Goal: Task Accomplishment & Management: Use online tool/utility

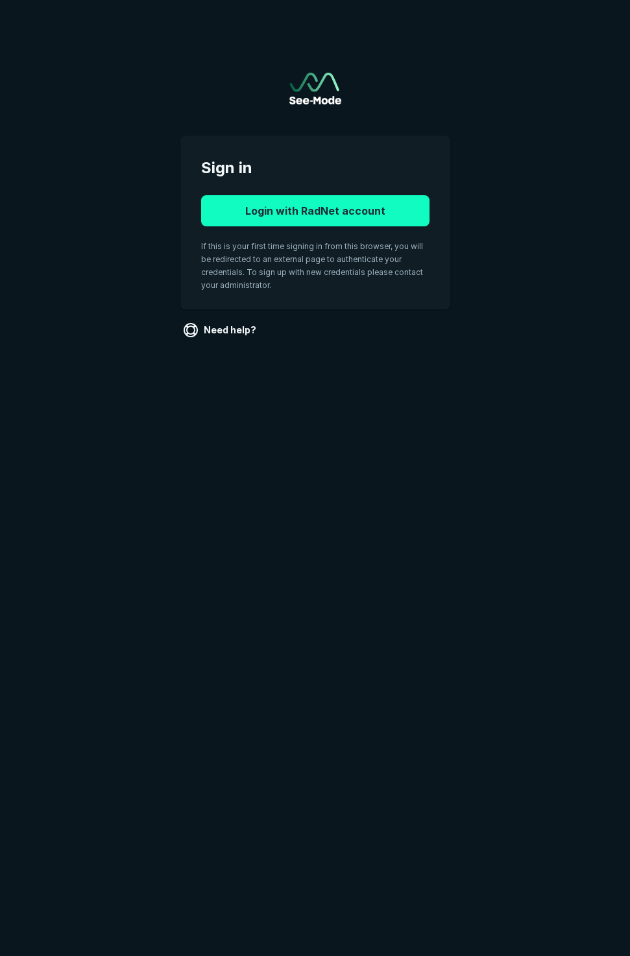
click at [328, 203] on button "Login with RadNet account" at bounding box center [315, 210] width 228 height 31
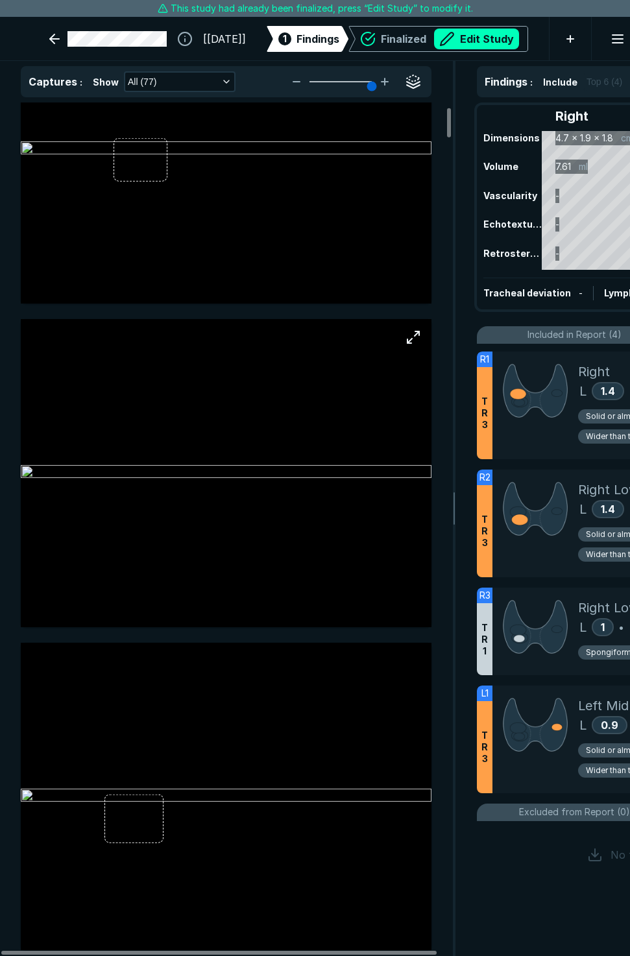
scroll to position [130, 0]
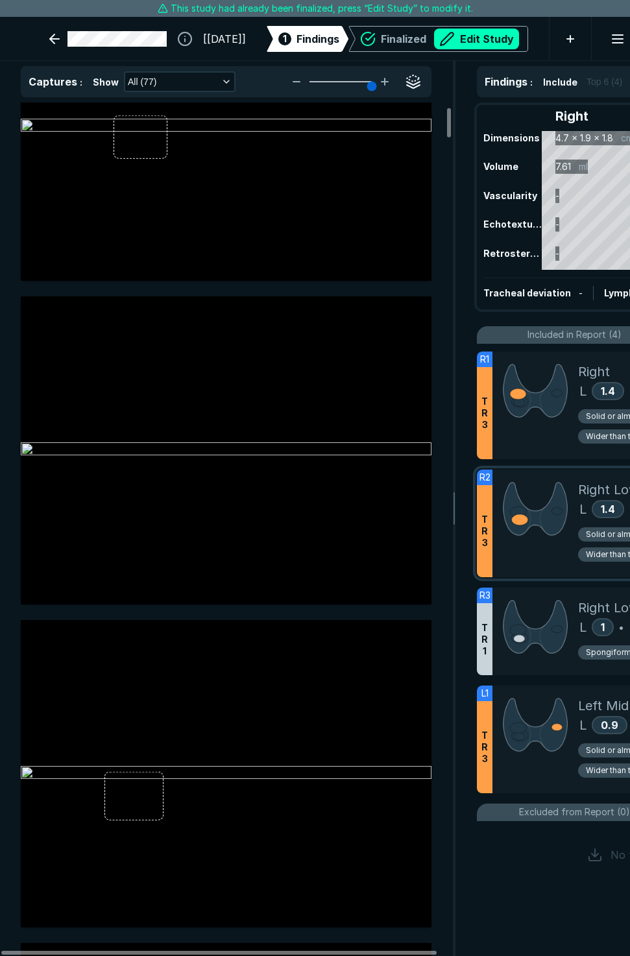
click at [583, 489] on span "Right Lower-mid" at bounding box center [628, 489] width 100 height 19
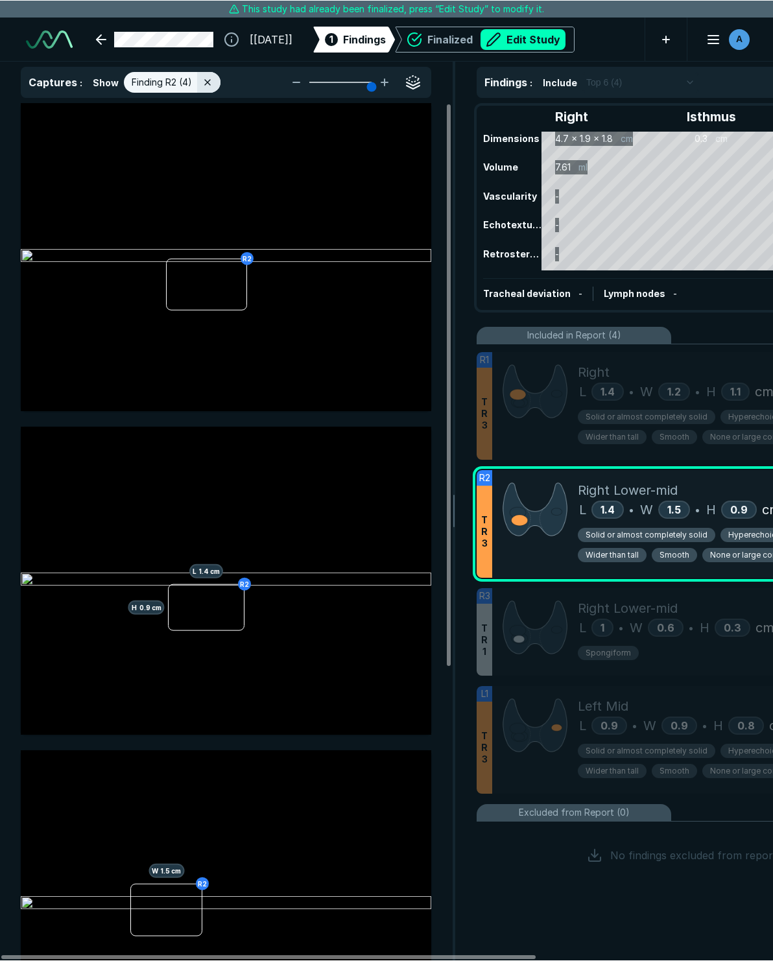
scroll to position [5691, 5147]
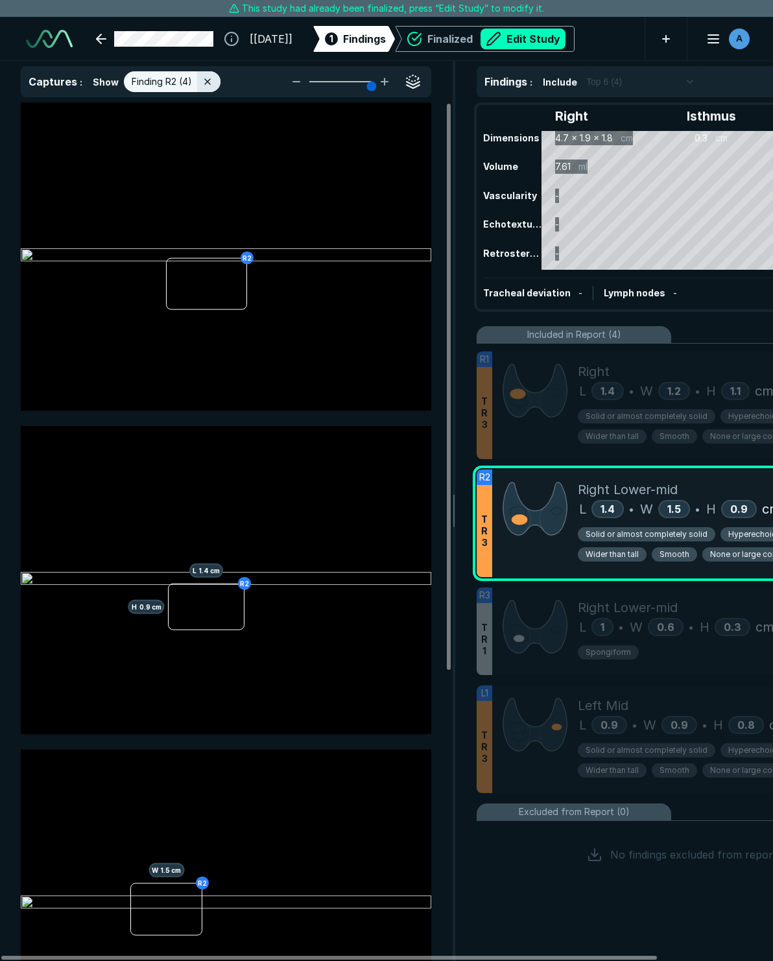
click at [629, 530] on span "Hyperechoic or isoechoic" at bounding box center [776, 535] width 97 height 12
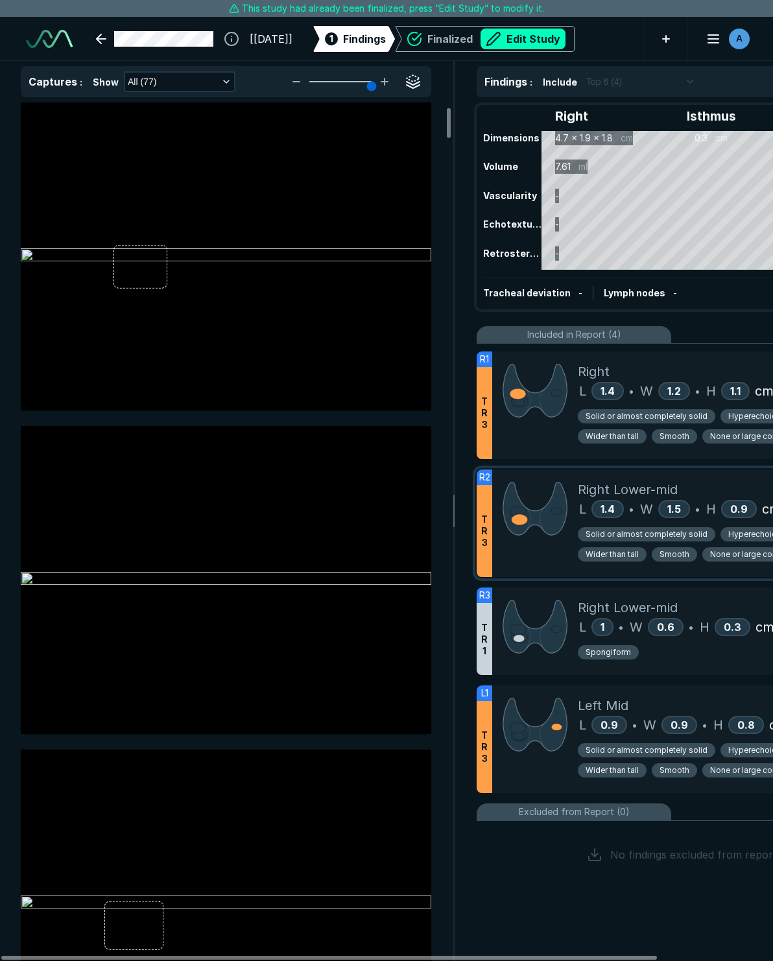
scroll to position [130, 0]
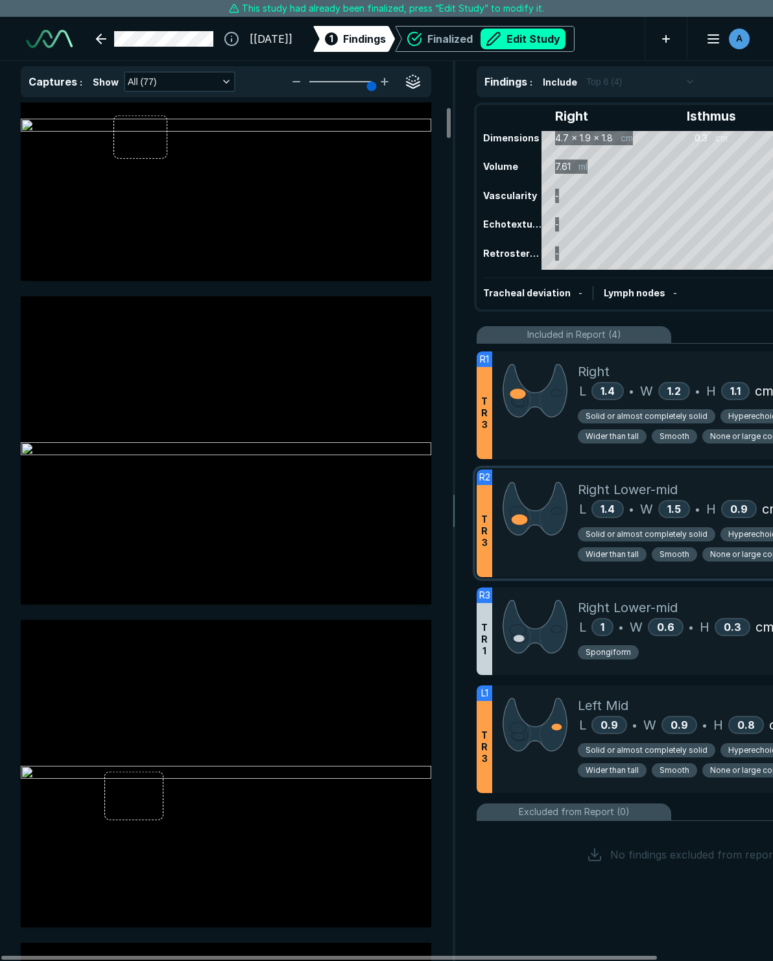
click at [629, 535] on span "Hyperechoic or isoechoic" at bounding box center [776, 535] width 97 height 12
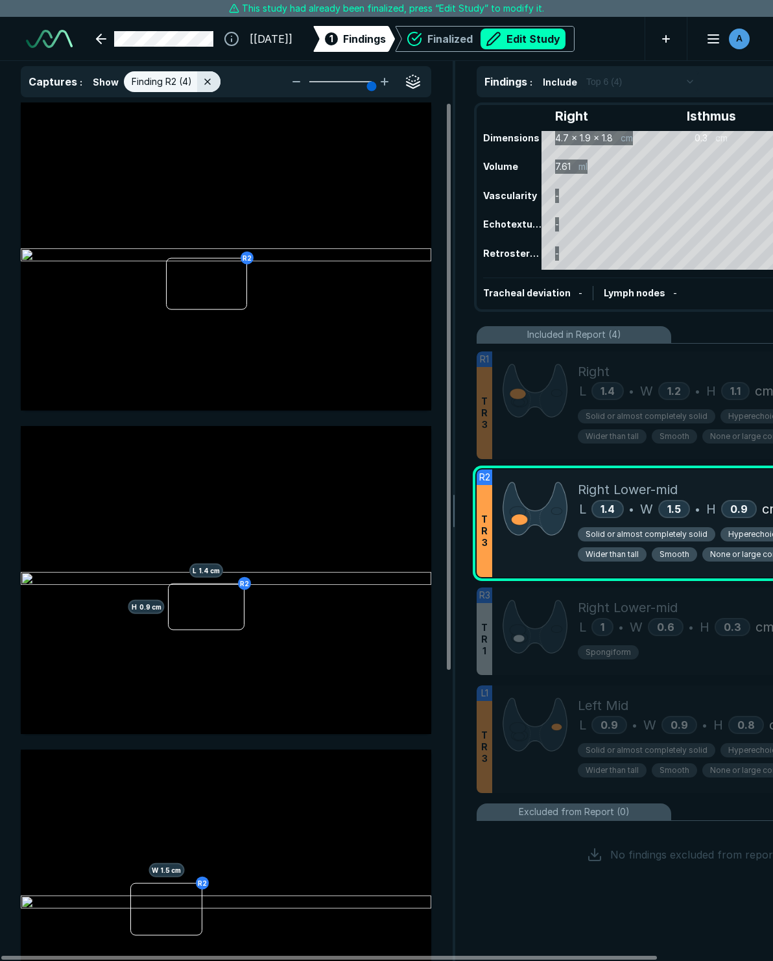
scroll to position [5390, 3494]
click at [629, 533] on span "Hyperechoic or isoechoic" at bounding box center [776, 535] width 97 height 12
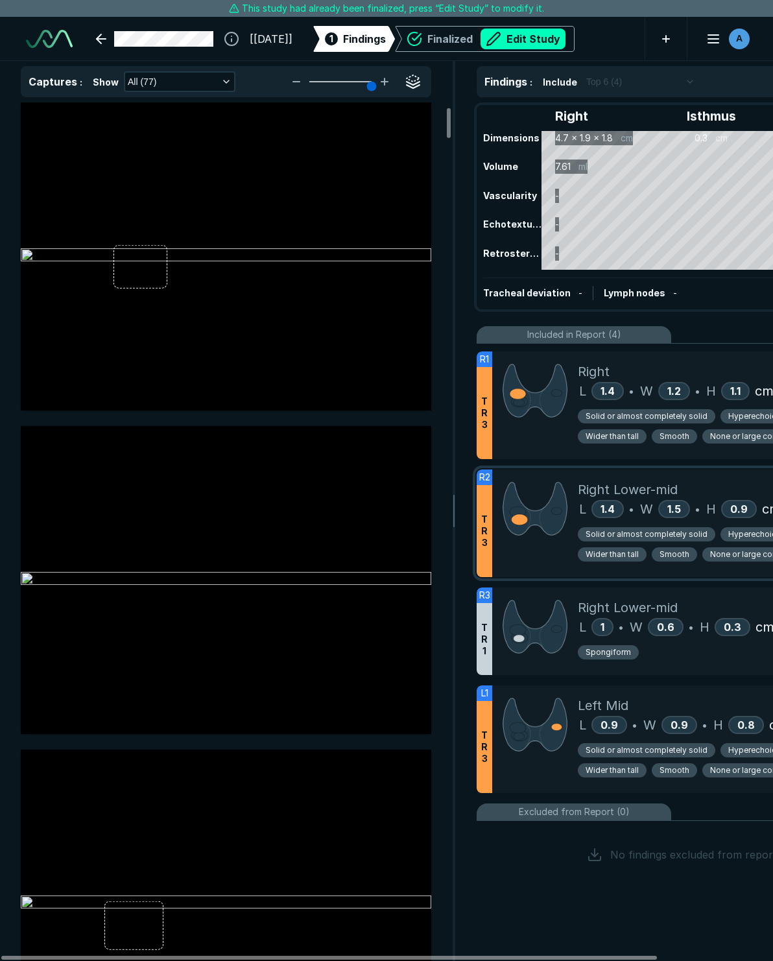
scroll to position [130, 0]
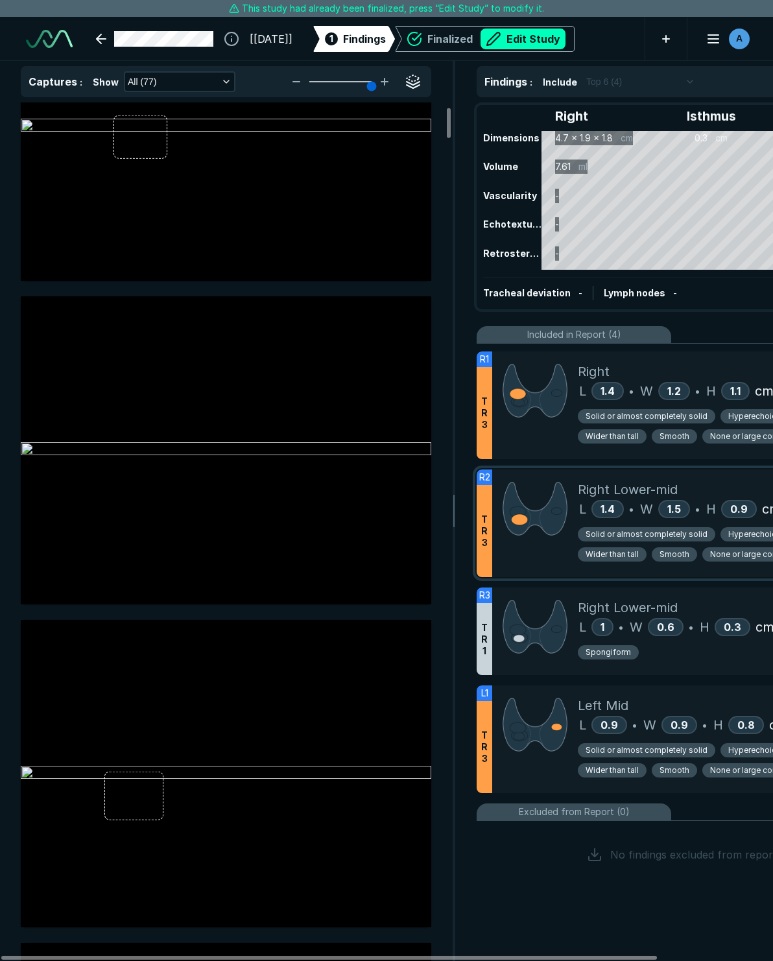
click at [629, 533] on span "Hyperechoic or isoechoic" at bounding box center [776, 535] width 97 height 12
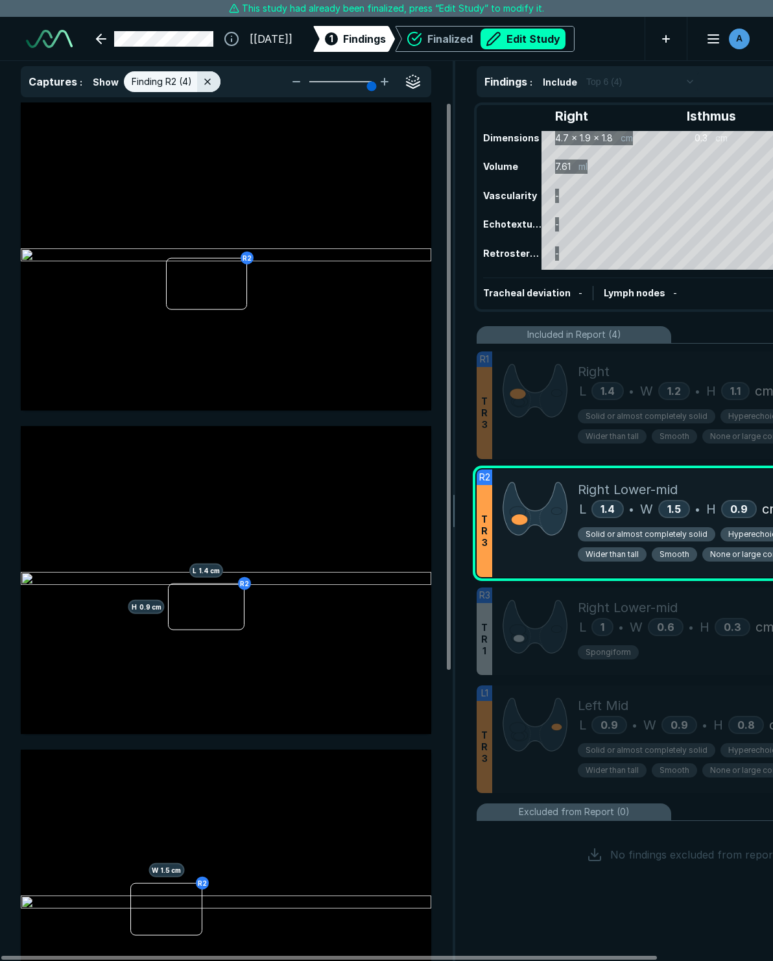
scroll to position [5390, 3494]
click at [629, 533] on span "Hyperechoic or isoechoic" at bounding box center [776, 535] width 97 height 12
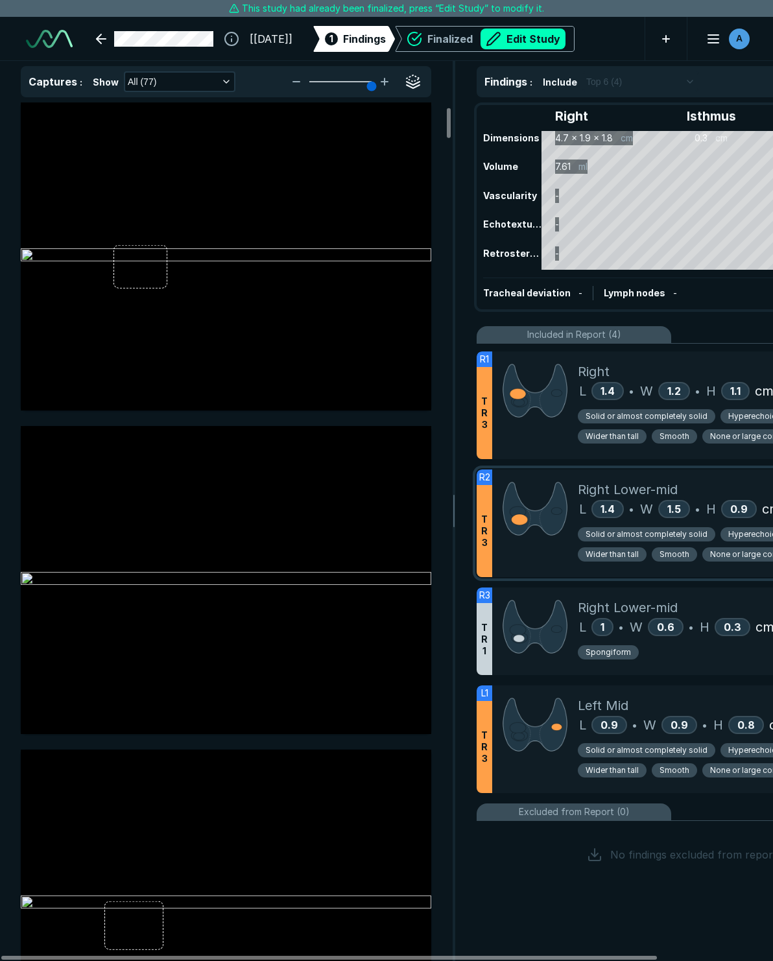
click at [629, 533] on span "Hyperechoic or isoechoic" at bounding box center [776, 535] width 97 height 12
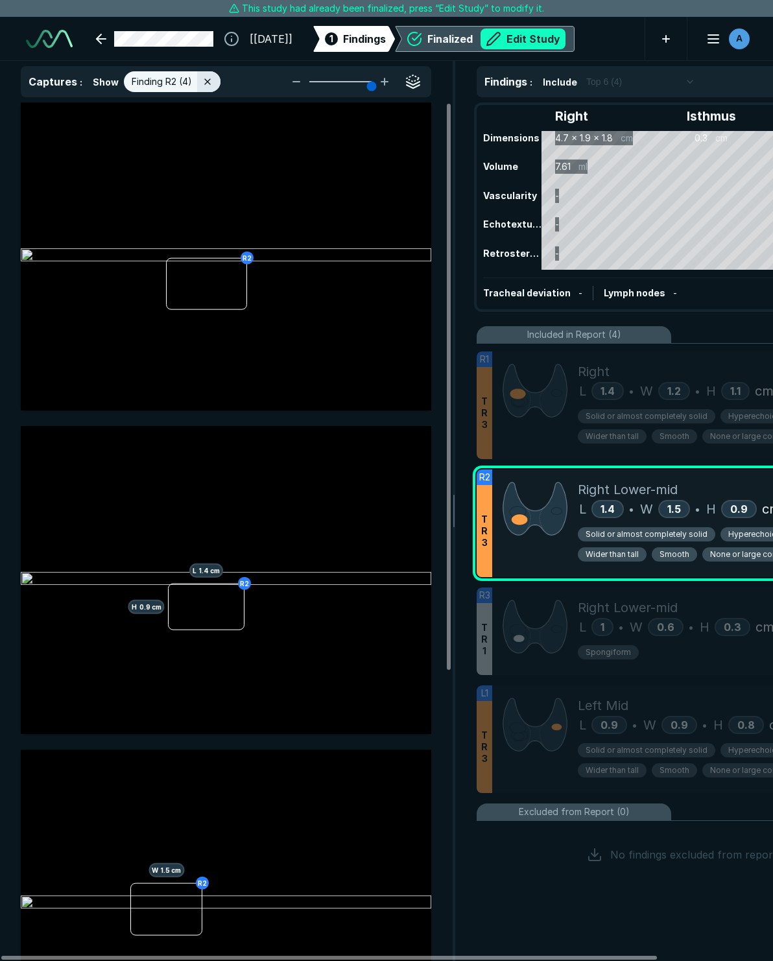
drag, startPoint x: 710, startPoint y: 532, endPoint x: 568, endPoint y: 33, distance: 518.5
click at [566, 33] on button "Edit Study" at bounding box center [523, 39] width 85 height 21
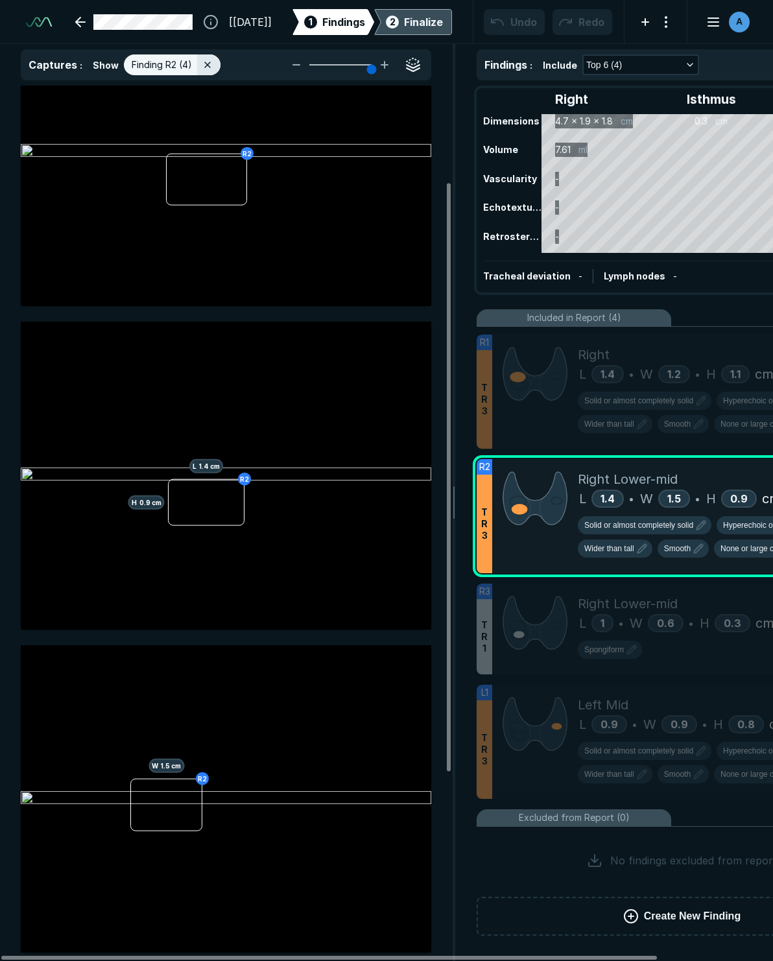
scroll to position [0, 0]
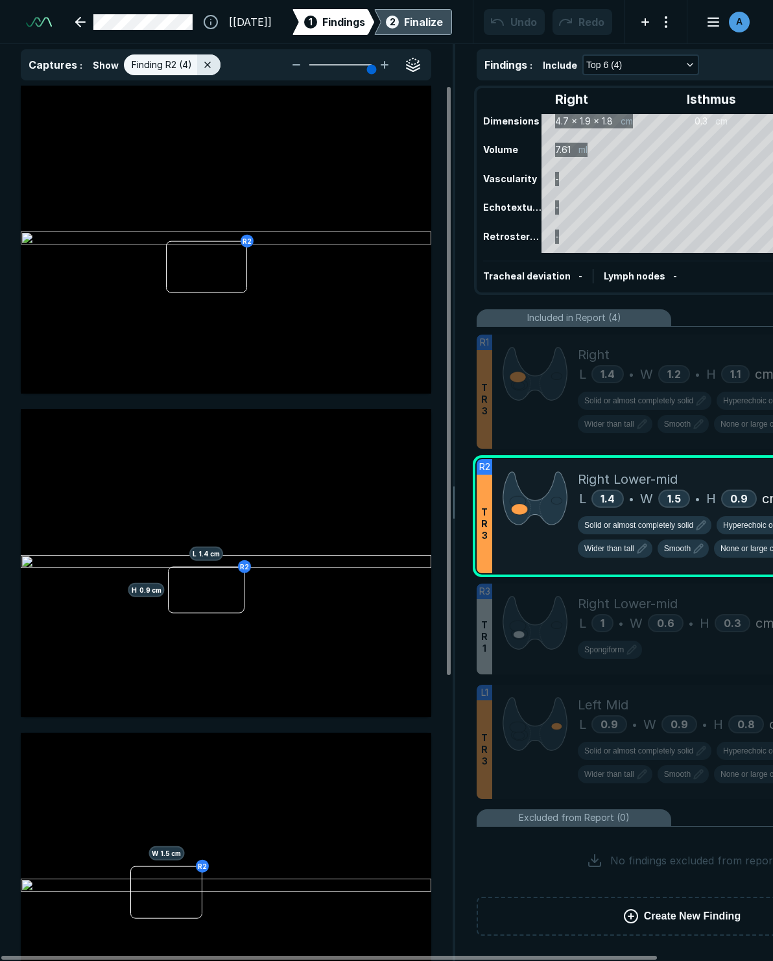
click at [405, 18] on div "Finalize" at bounding box center [423, 22] width 39 height 16
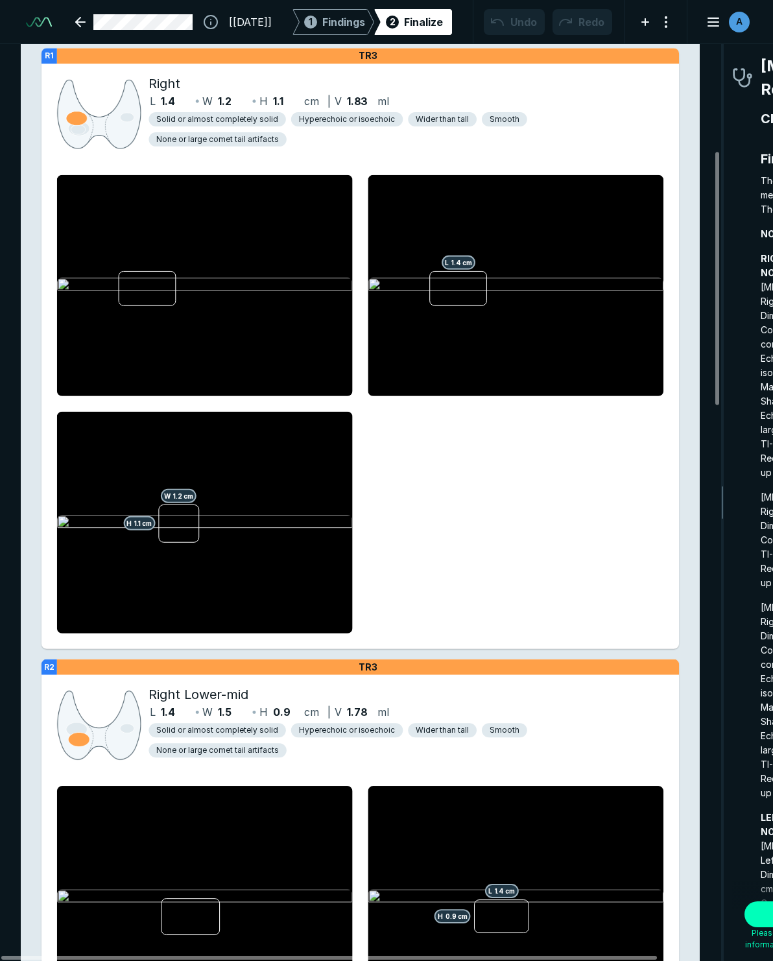
scroll to position [385, 0]
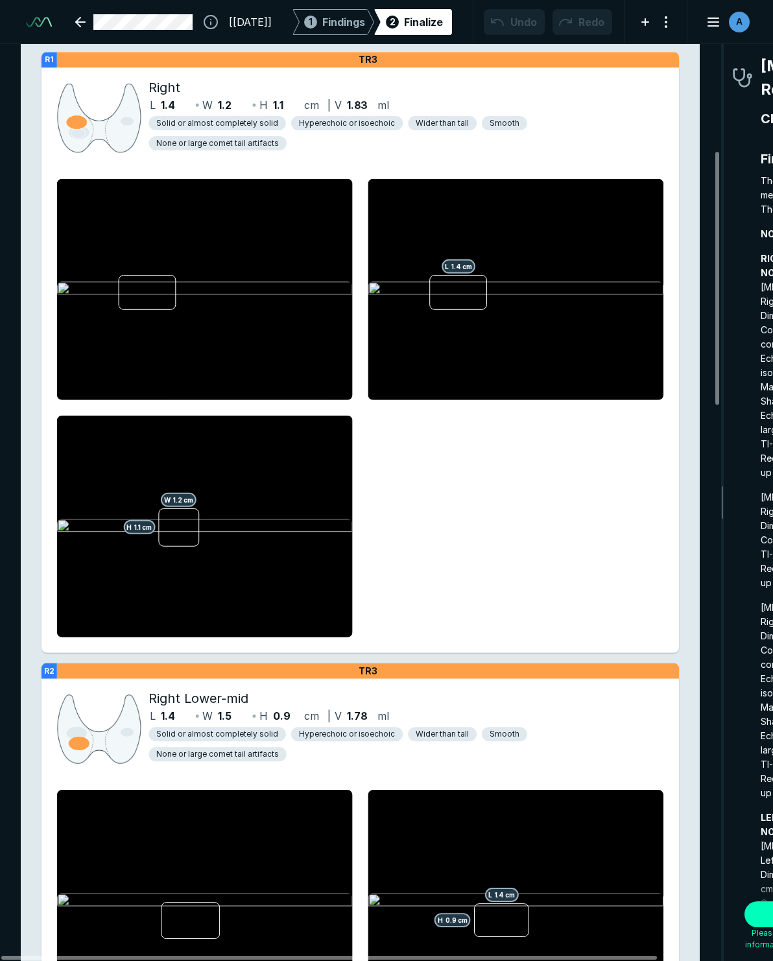
click at [279, 245] on div at bounding box center [205, 289] width 296 height 222
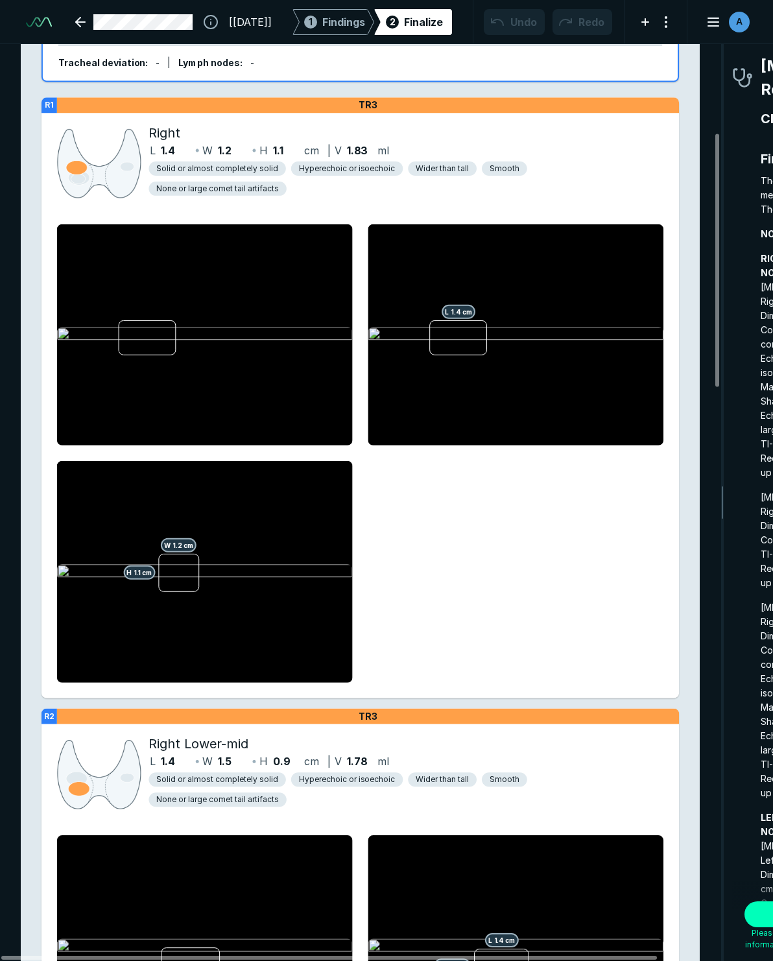
scroll to position [320, 0]
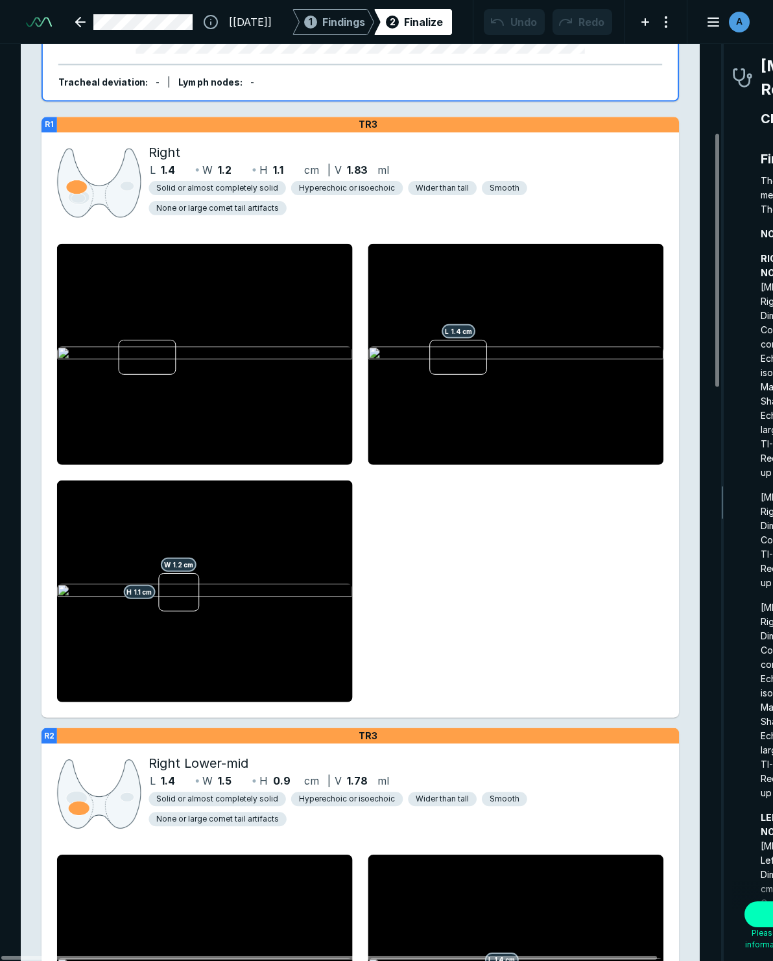
click at [335, 187] on span "Hyperechoic or isoechoic" at bounding box center [347, 188] width 97 height 12
click at [334, 18] on span "Findings" at bounding box center [343, 22] width 43 height 16
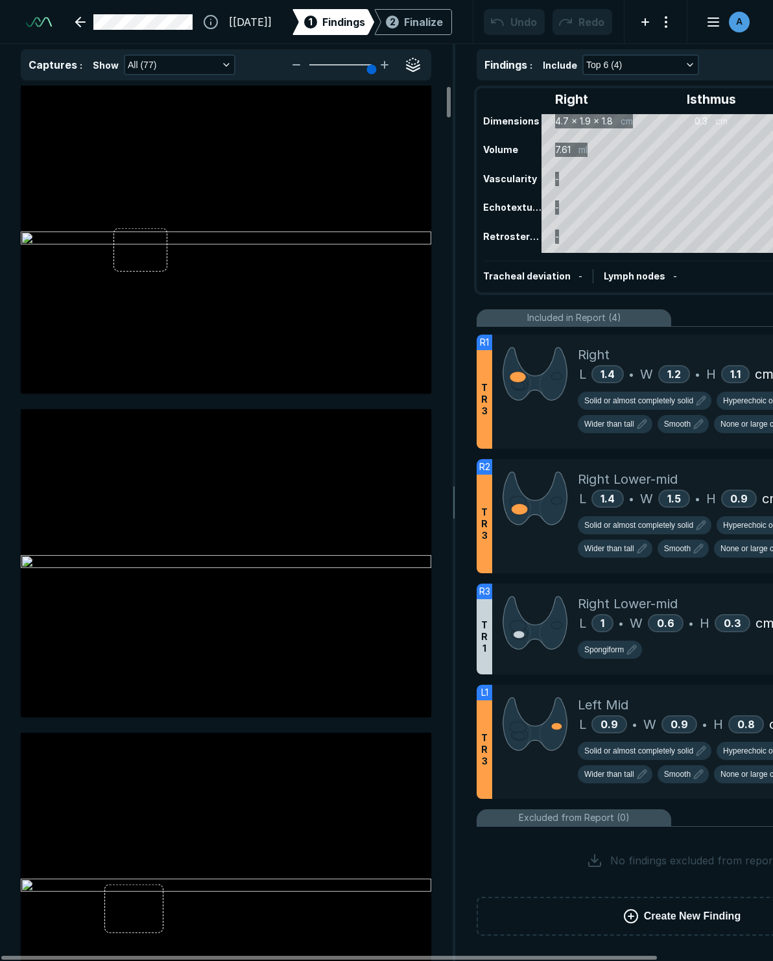
scroll to position [5549, 3494]
click at [513, 392] on img at bounding box center [535, 374] width 65 height 58
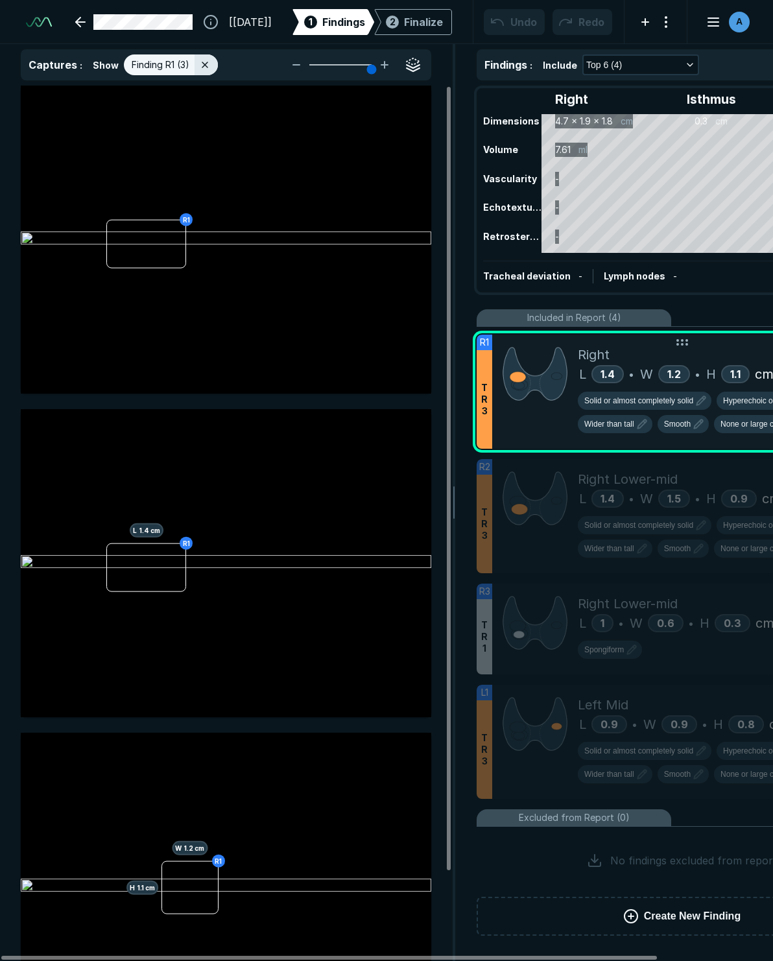
scroll to position [5466, 3494]
click at [629, 400] on span "Hyperechoic or isoechoic" at bounding box center [766, 401] width 87 height 12
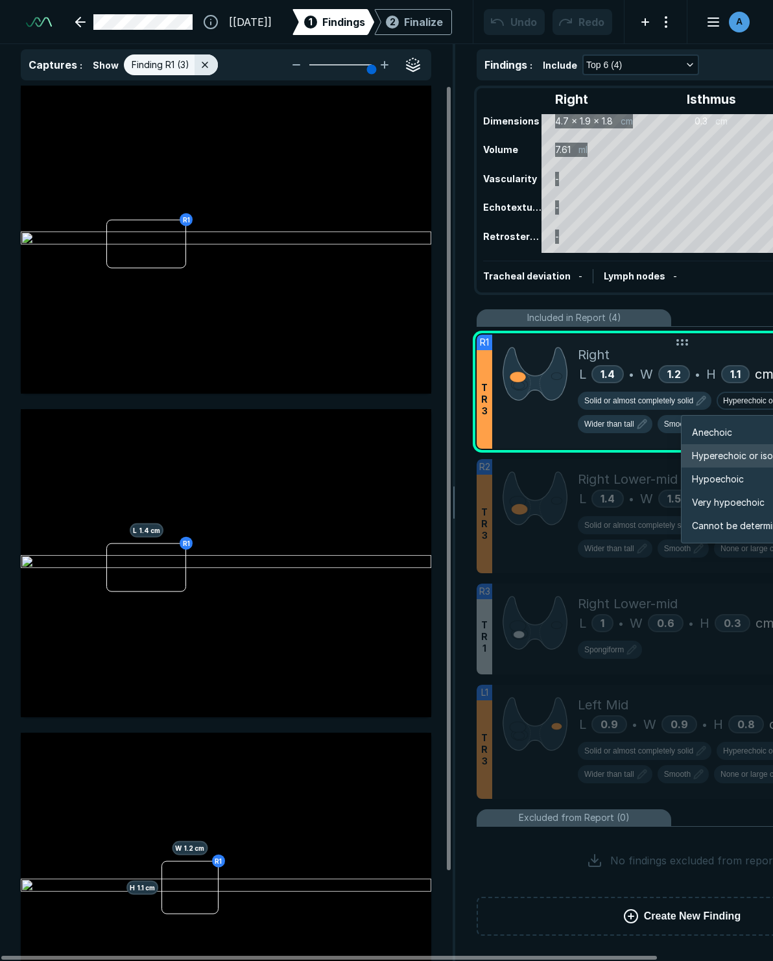
scroll to position [2165, 2325]
click at [629, 480] on span "Hypoechoic" at bounding box center [718, 479] width 52 height 14
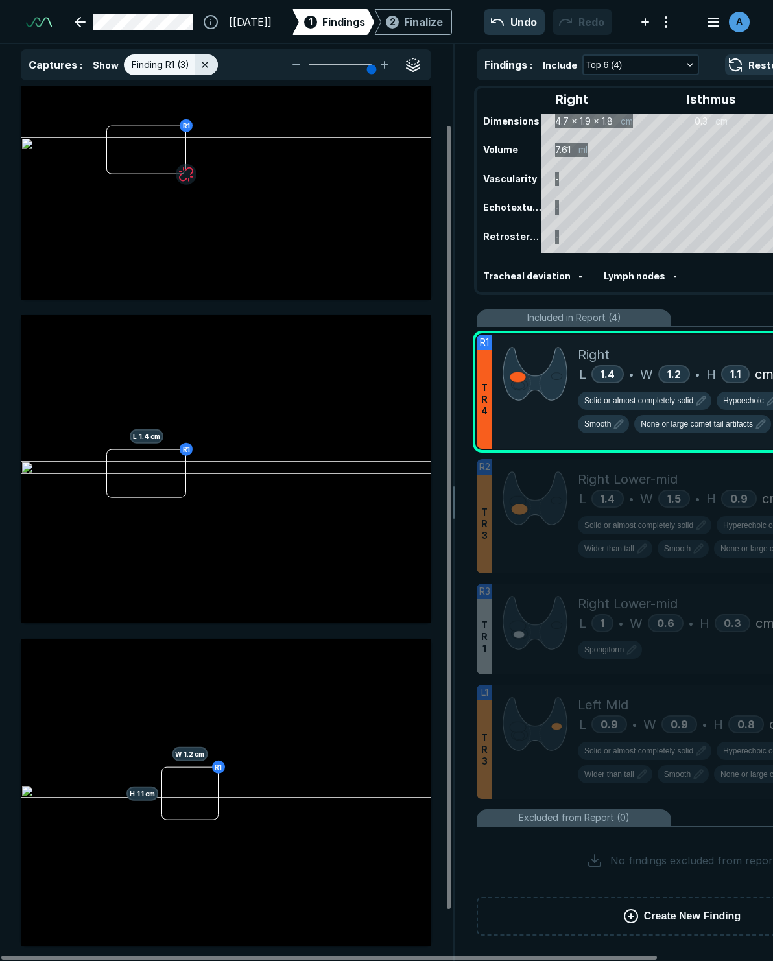
scroll to position [100, 0]
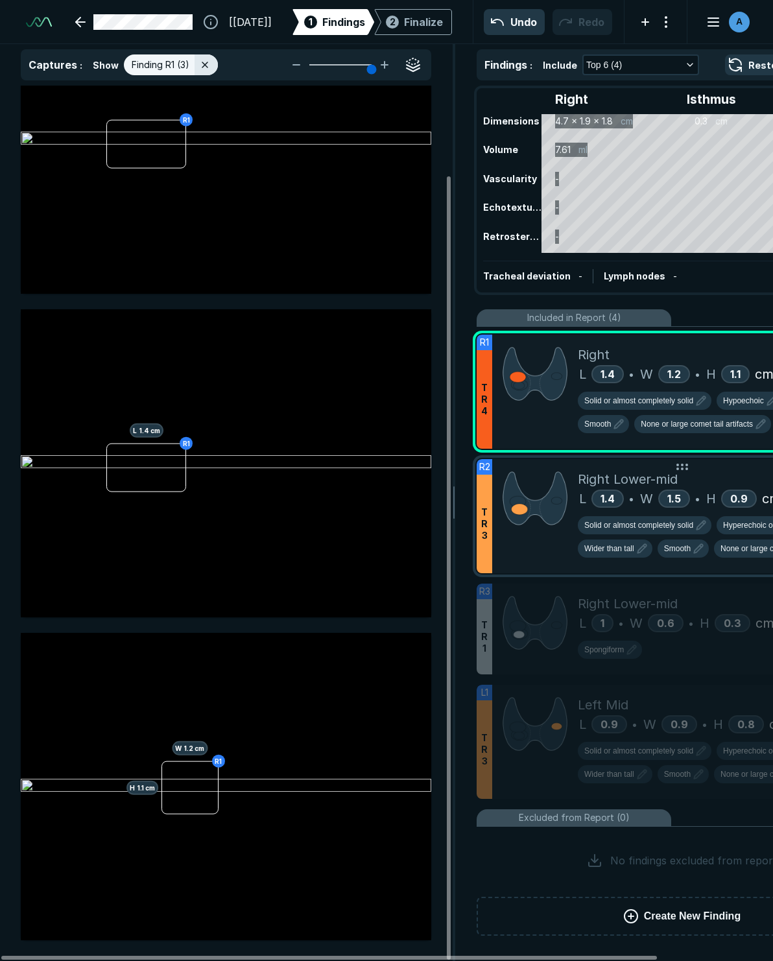
click at [513, 567] on div at bounding box center [535, 516] width 86 height 114
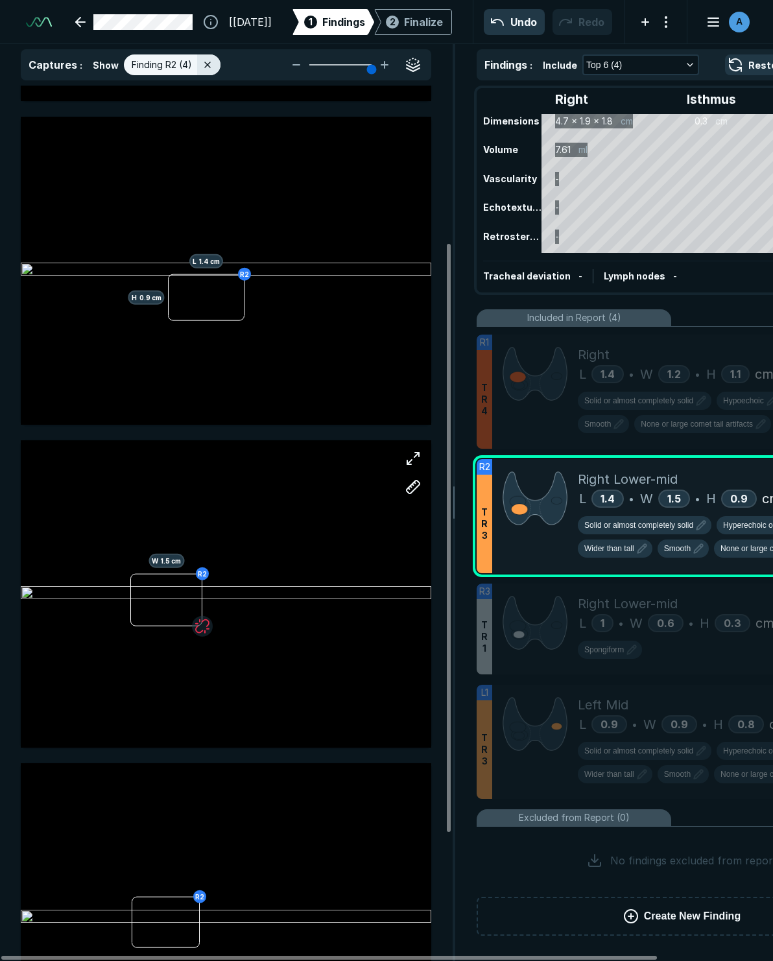
scroll to position [295, 0]
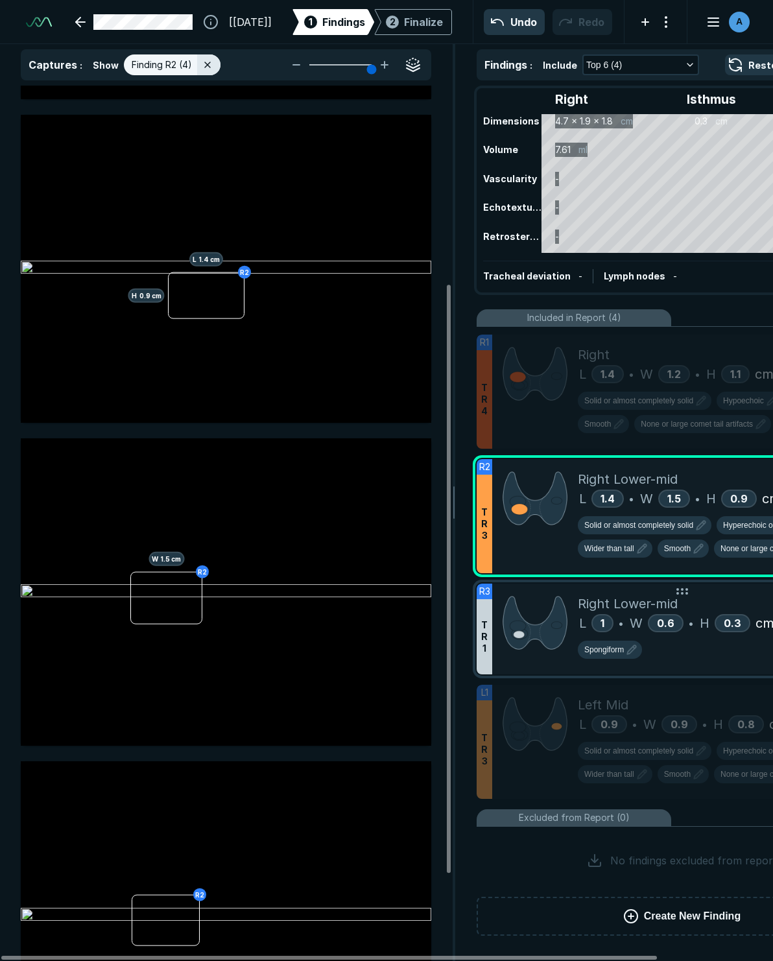
click at [540, 608] on img at bounding box center [535, 623] width 65 height 58
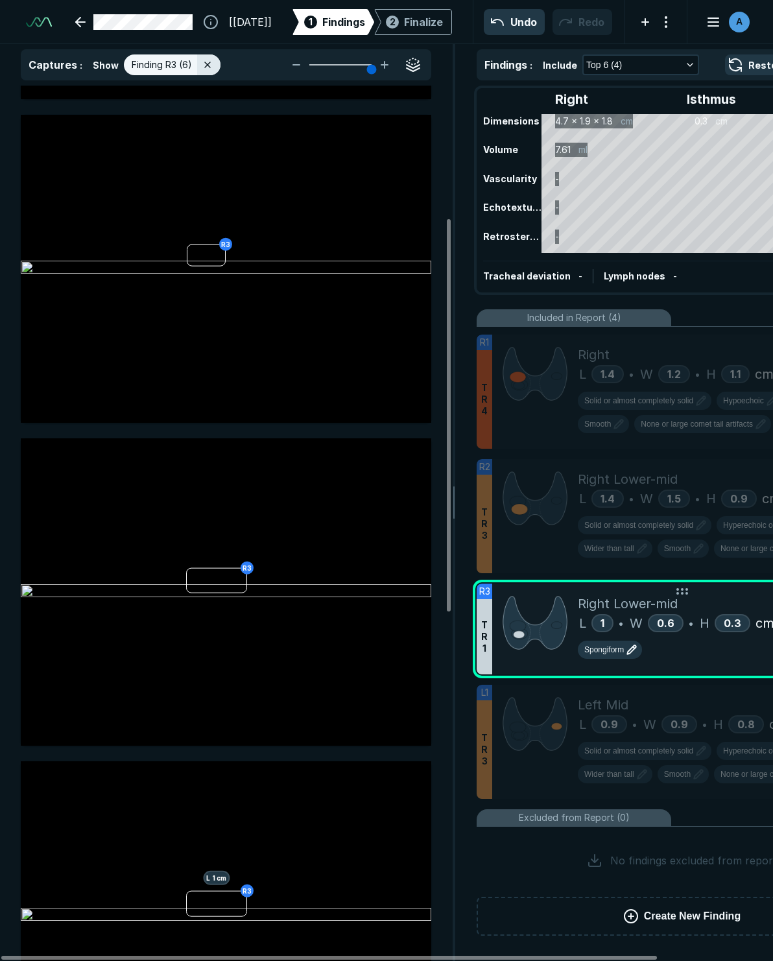
click at [602, 649] on span "Spongiform" at bounding box center [604, 650] width 40 height 12
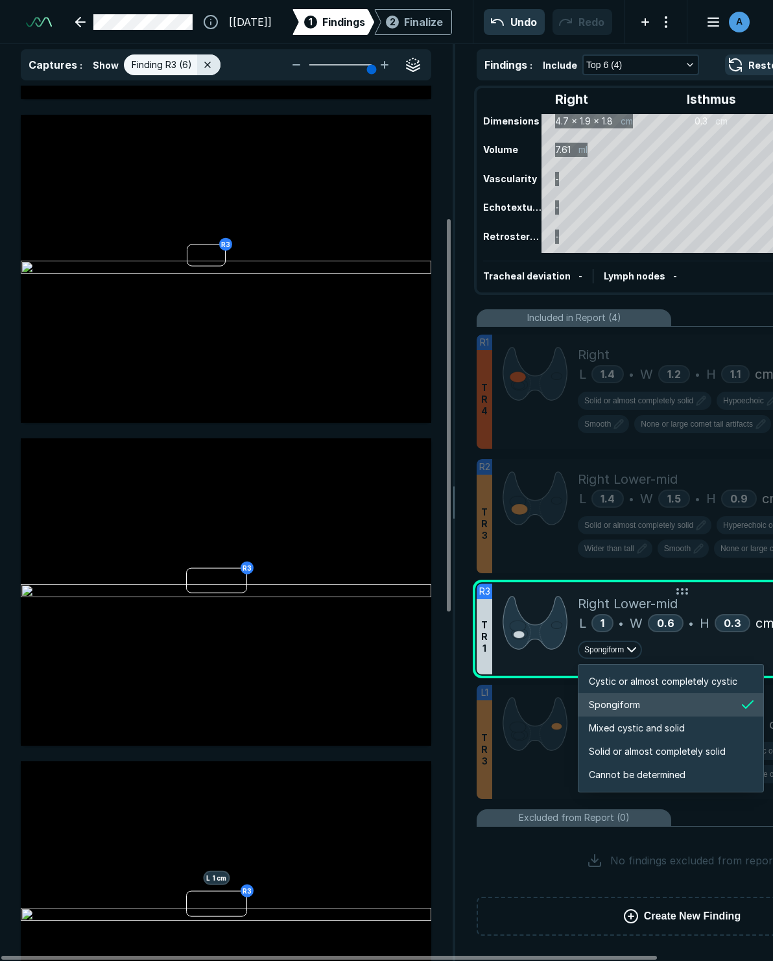
scroll to position [2165, 2492]
click at [610, 731] on span "Mixed cystic and solid" at bounding box center [637, 728] width 96 height 14
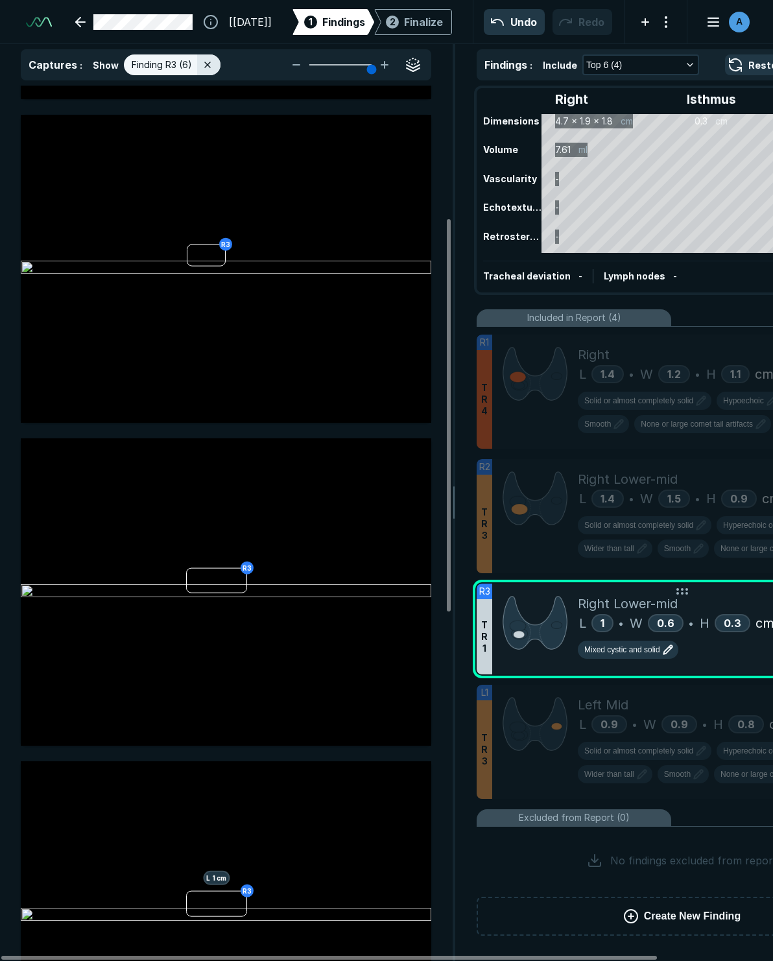
click at [614, 651] on span "Mixed cystic and solid" at bounding box center [622, 650] width 76 height 12
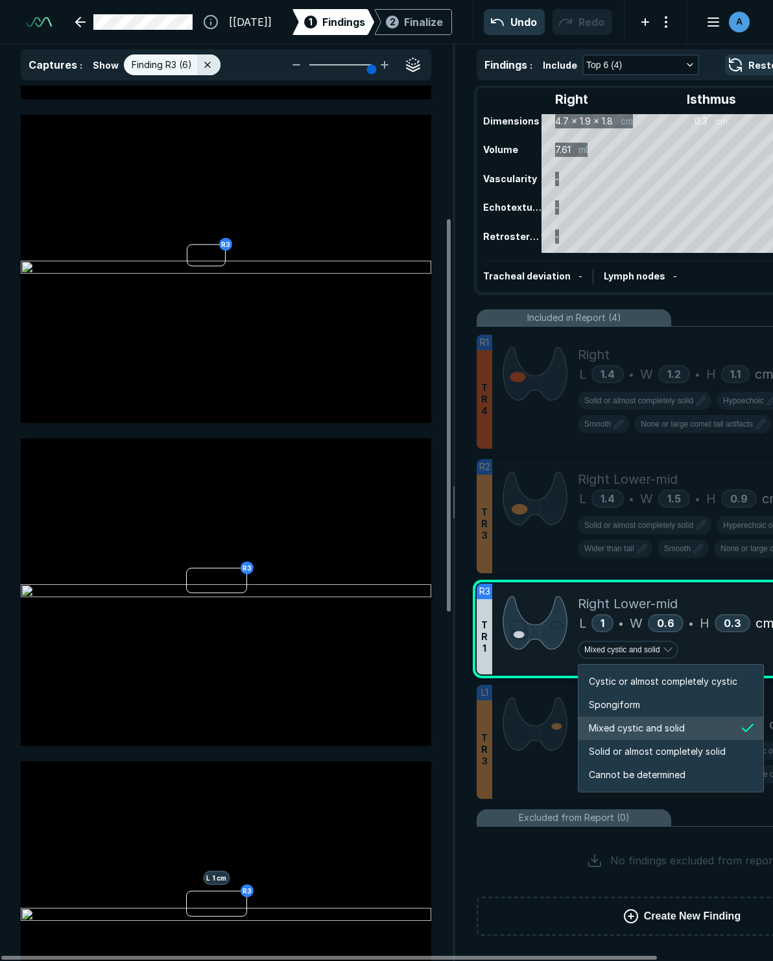
click at [629, 729] on span "Mixed cystic and solid" at bounding box center [637, 728] width 96 height 14
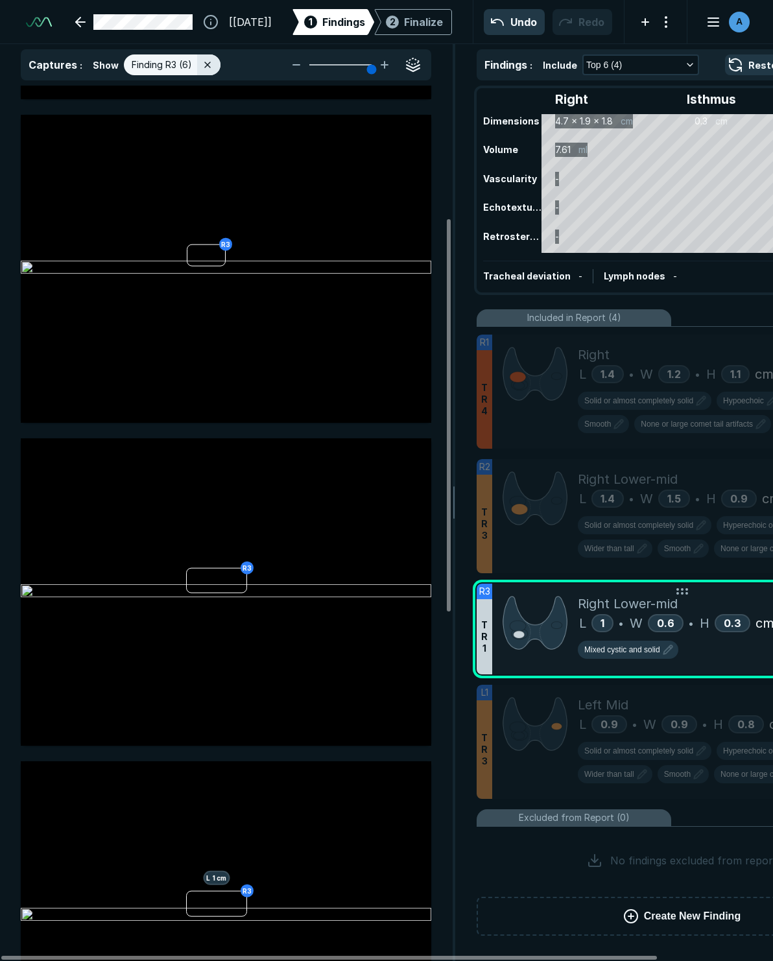
click at [629, 658] on div "Mixed cystic and solid" at bounding box center [727, 652] width 299 height 23
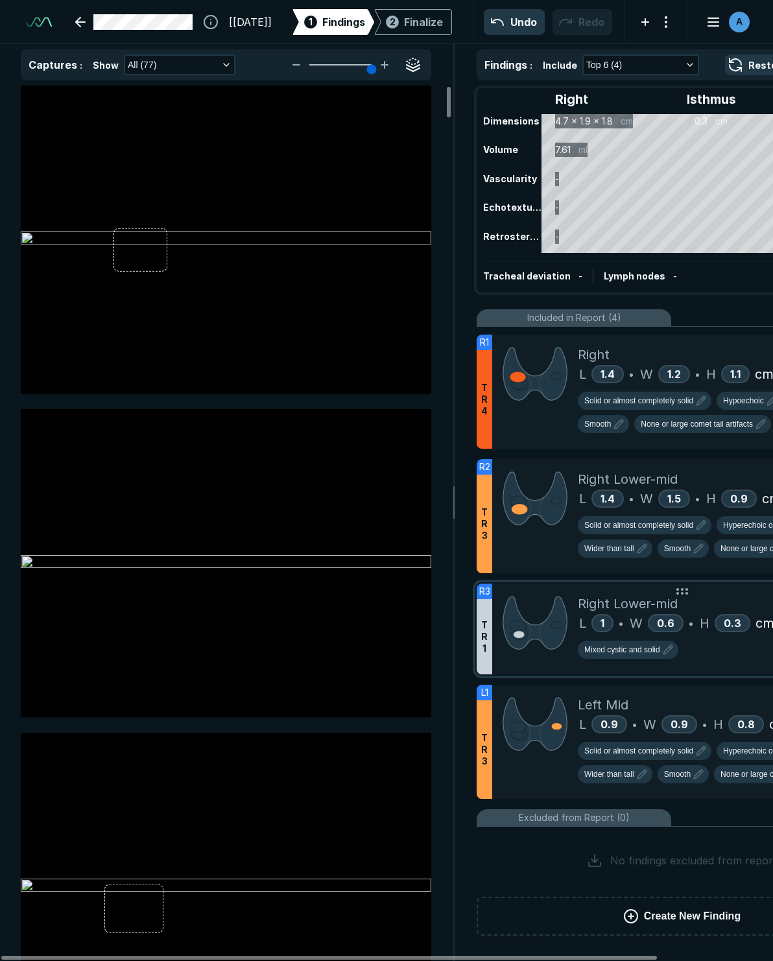
scroll to position [5466, 3494]
click at [539, 666] on div at bounding box center [535, 629] width 86 height 91
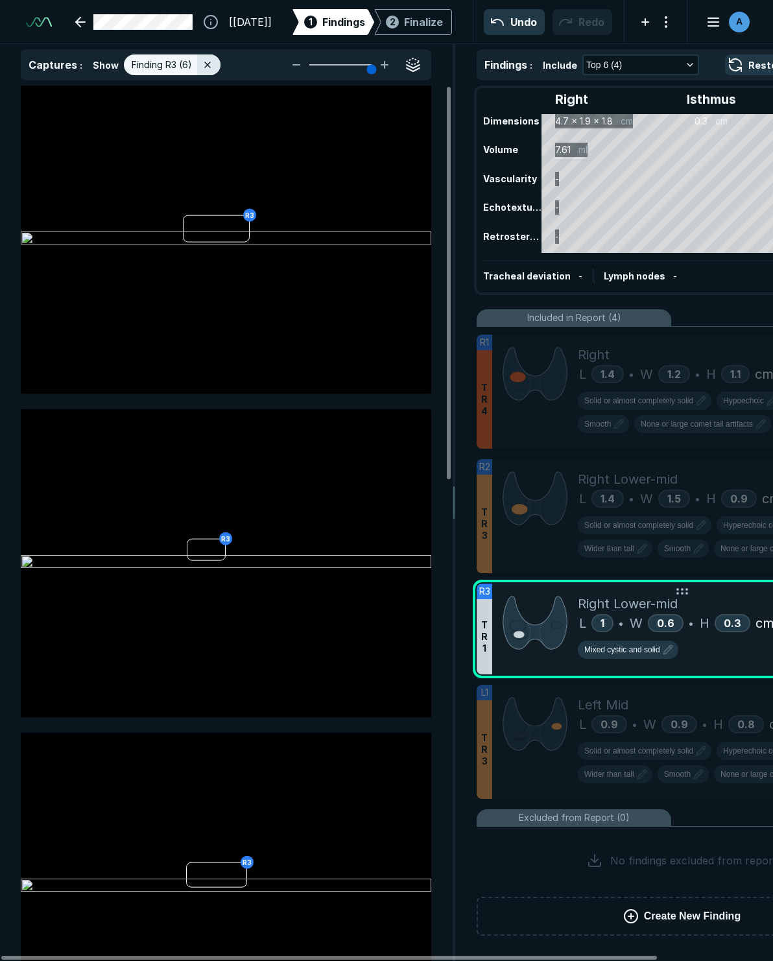
drag, startPoint x: 539, startPoint y: 666, endPoint x: 529, endPoint y: 658, distance: 13.0
click at [529, 658] on div at bounding box center [535, 629] width 86 height 91
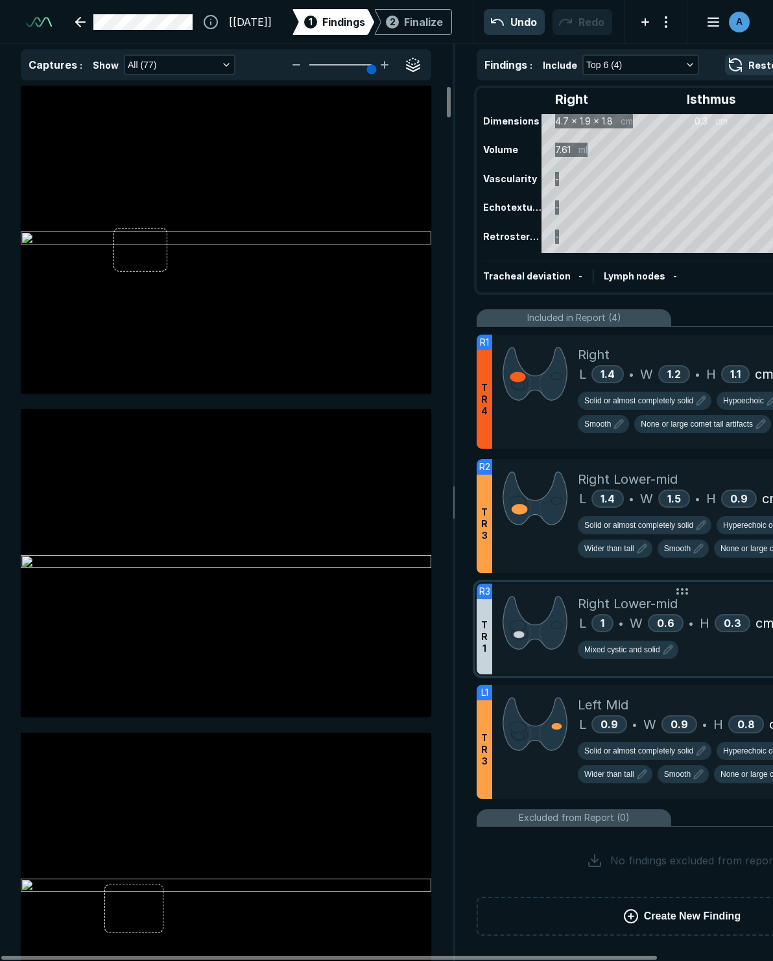
click at [529, 658] on div at bounding box center [535, 629] width 86 height 91
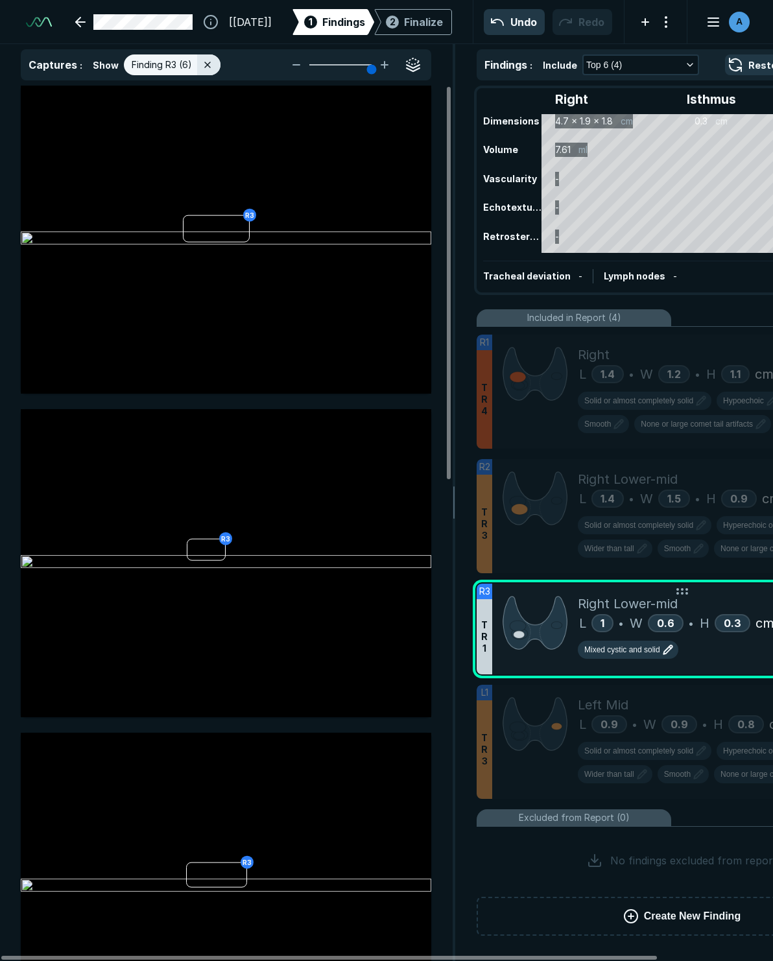
click at [629, 652] on icon "button" at bounding box center [668, 650] width 8 height 8
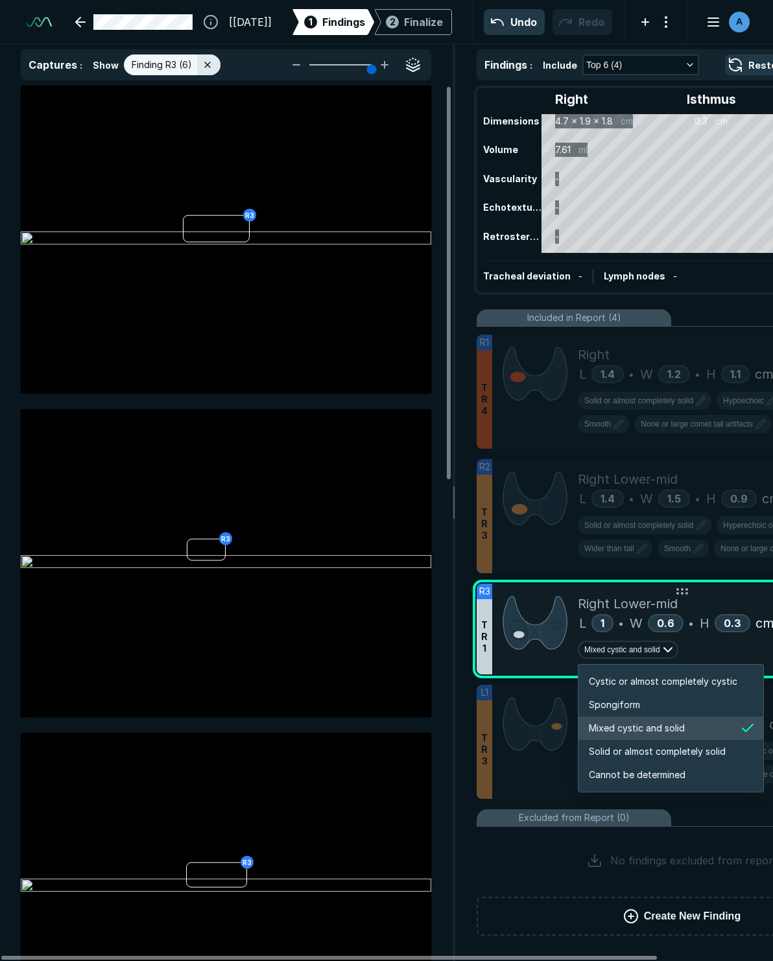
scroll to position [2165, 2492]
click at [629, 728] on span "Mixed cystic and solid" at bounding box center [637, 728] width 96 height 14
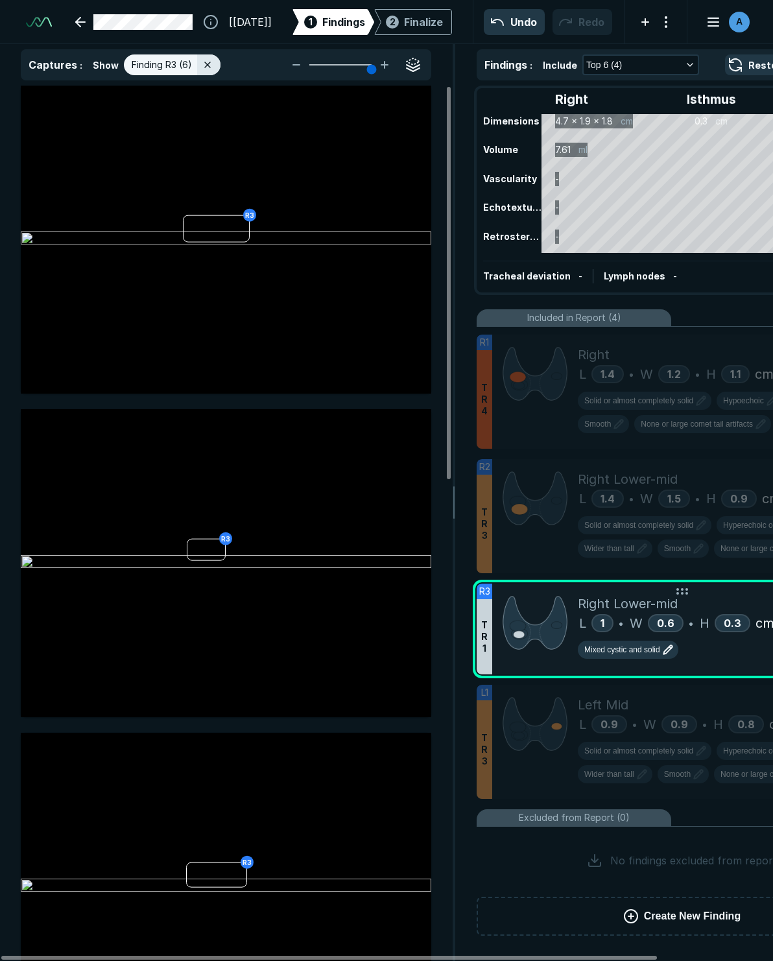
click at [629, 600] on div "Right Lower-mid" at bounding box center [727, 603] width 299 height 19
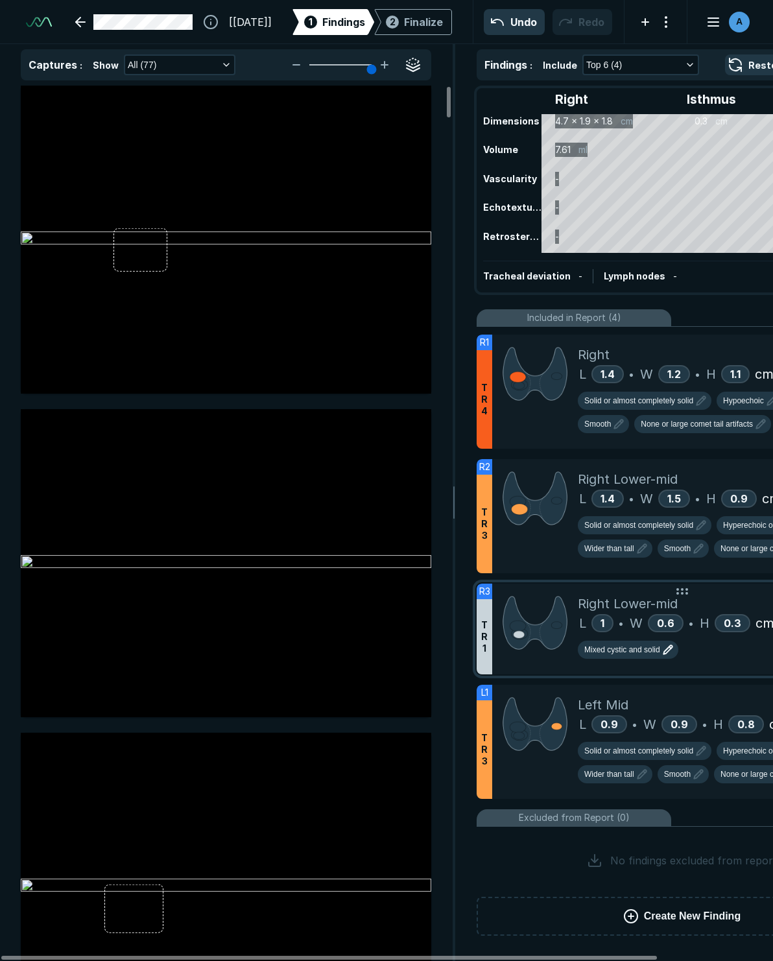
scroll to position [5466, 3494]
click at [561, 780] on div at bounding box center [535, 742] width 86 height 114
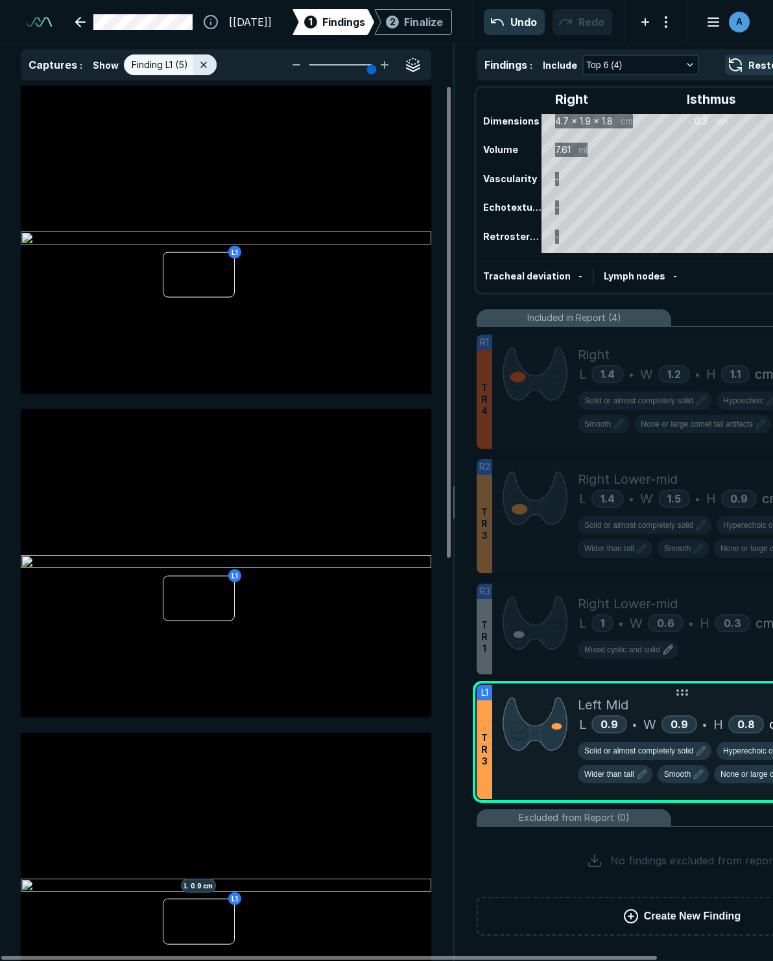
click at [629, 753] on span "Hyperechoic or isoechoic" at bounding box center [766, 751] width 87 height 12
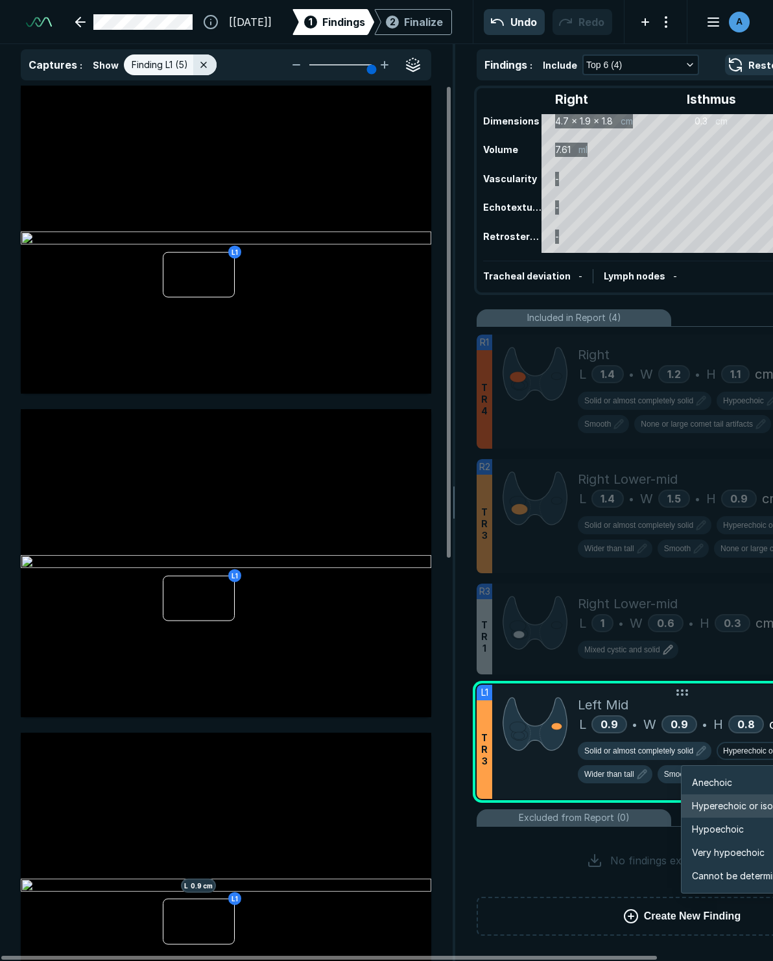
scroll to position [2165, 2325]
click at [629, 832] on span "Hypoechoic" at bounding box center [718, 830] width 52 height 14
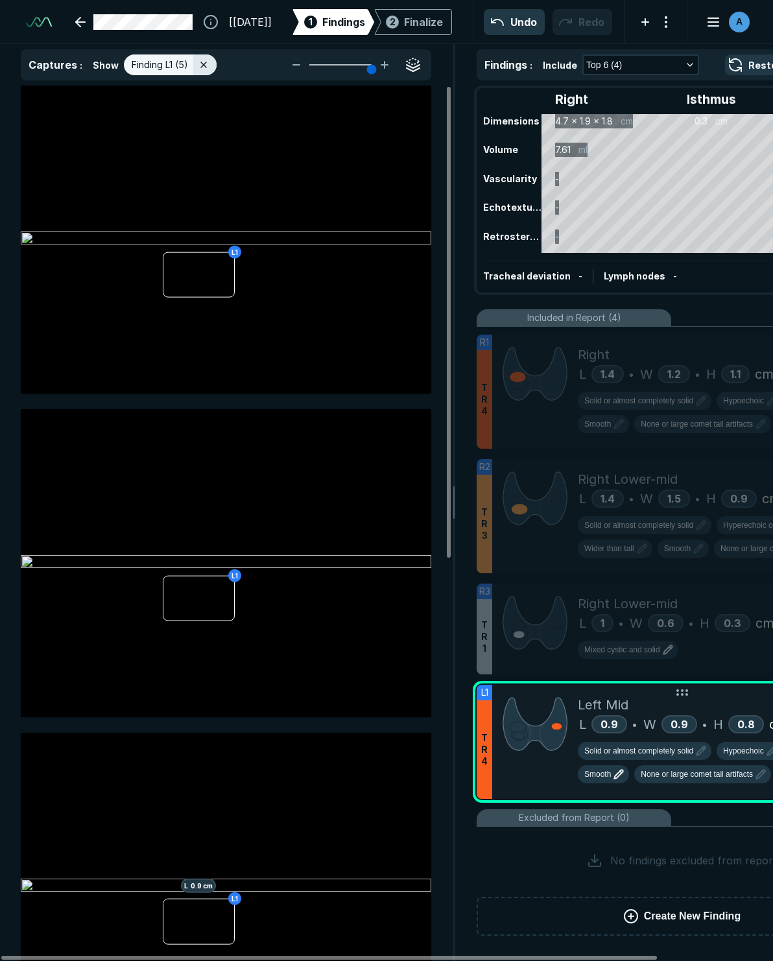
click at [596, 778] on span "Smooth" at bounding box center [597, 775] width 27 height 12
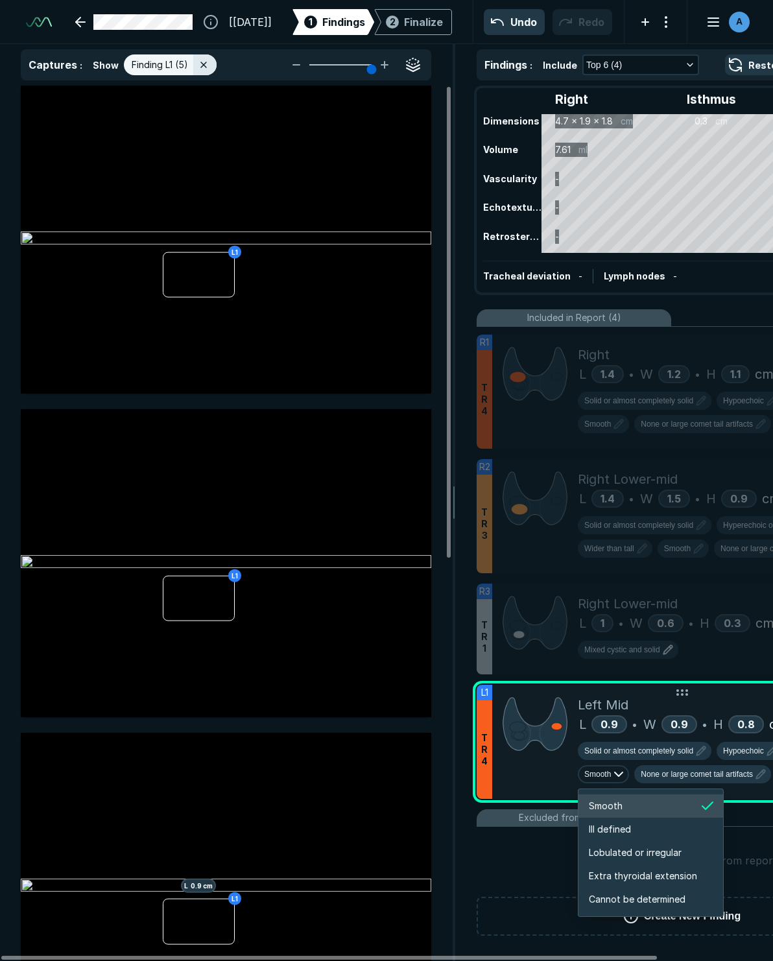
scroll to position [2165, 2307]
click at [619, 828] on span "Ill defined" at bounding box center [610, 830] width 42 height 14
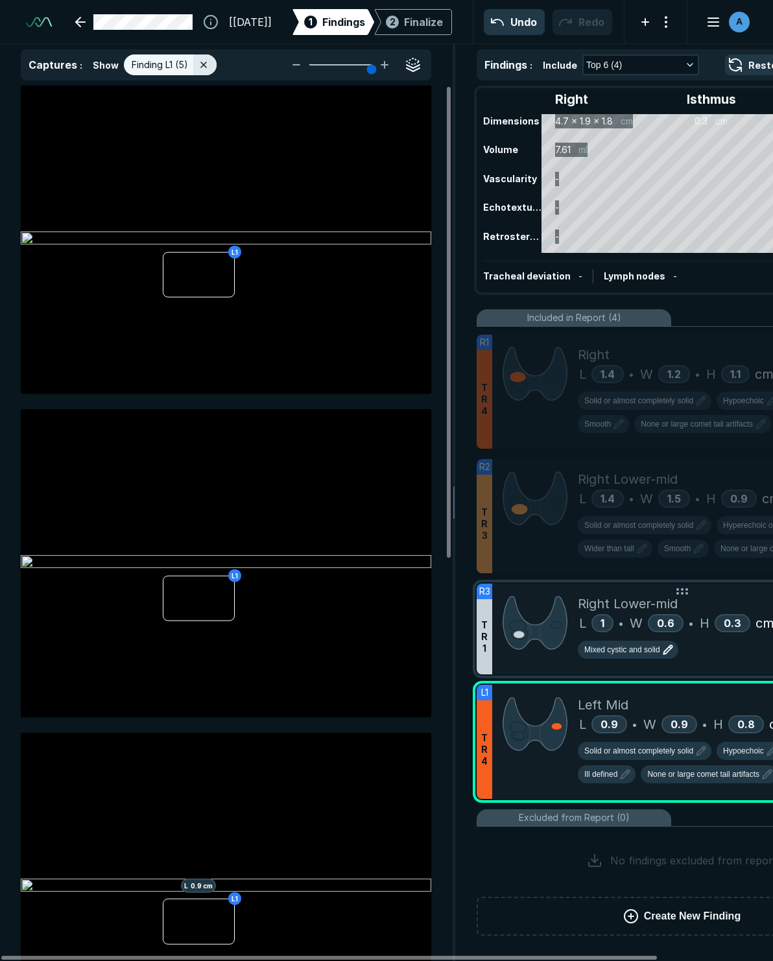
click at [629, 671] on div "Right Lower-mid L 1 • W 0.6 • H 0.3 cm Mixed cystic and solid" at bounding box center [727, 629] width 299 height 91
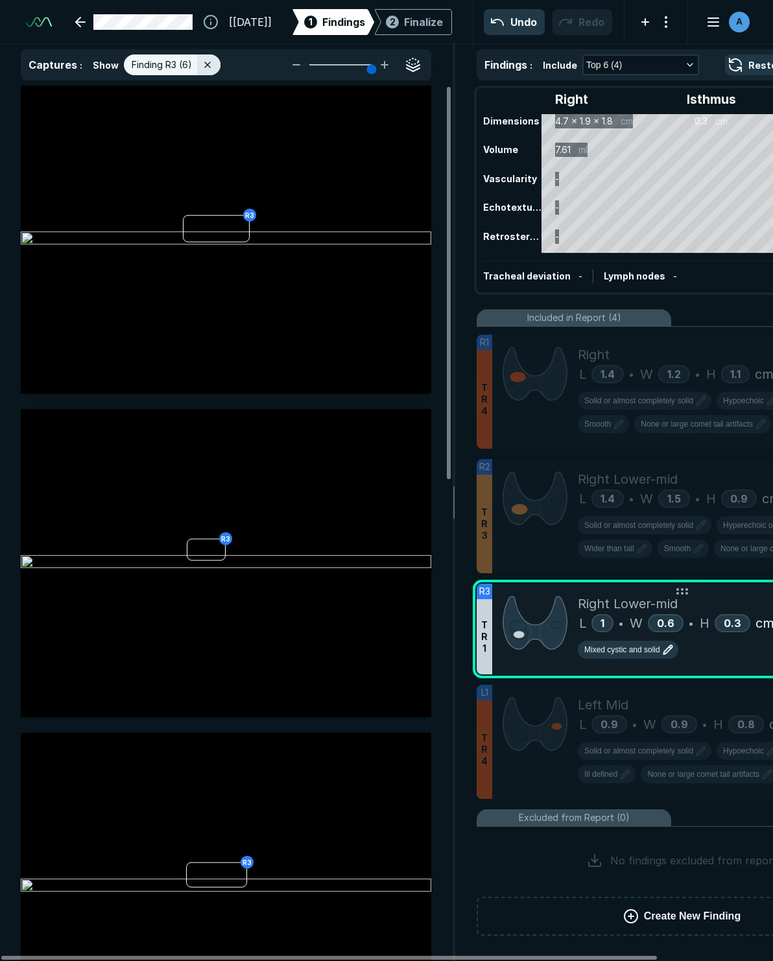
drag, startPoint x: 704, startPoint y: 663, endPoint x: 708, endPoint y: 594, distance: 69.5
click at [629, 597] on div "Right Lower-mid" at bounding box center [727, 603] width 299 height 19
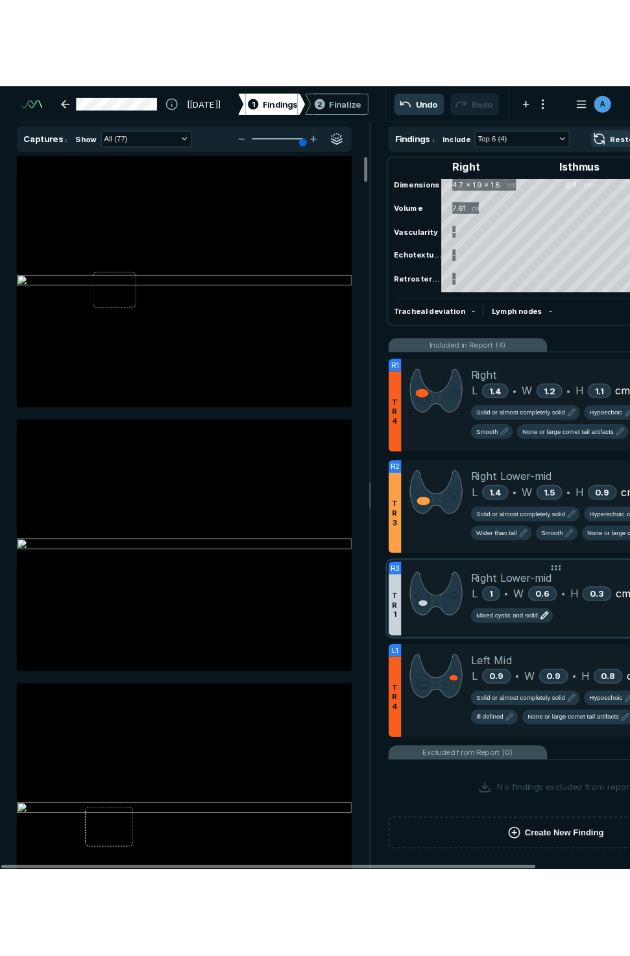
scroll to position [5466, 3494]
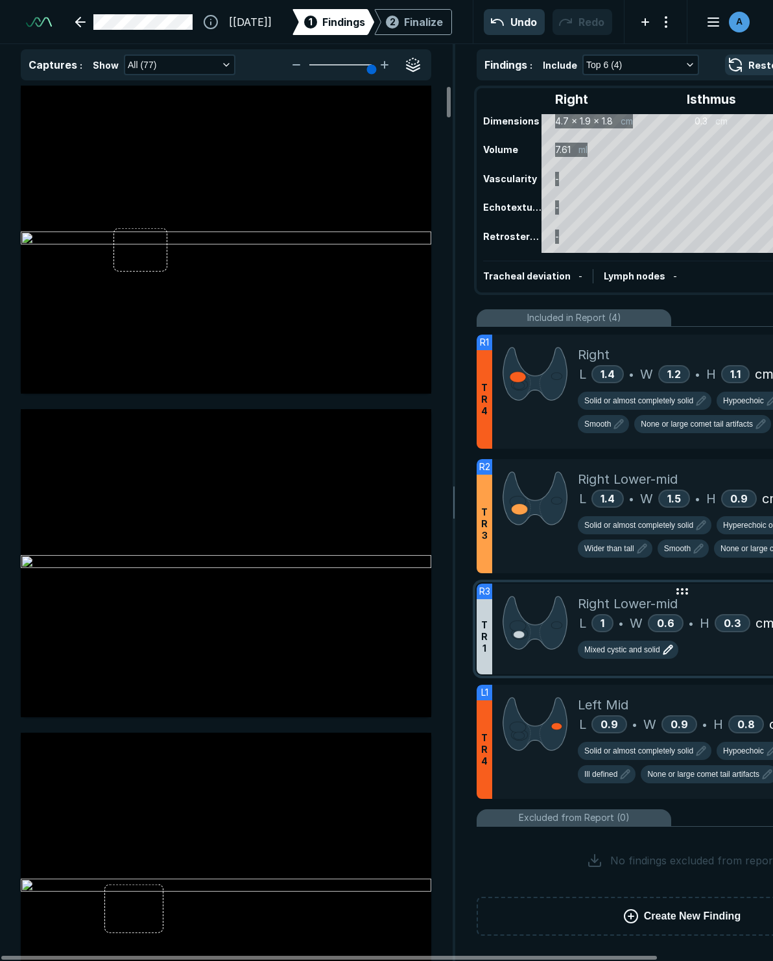
click at [629, 594] on icon at bounding box center [683, 592] width 16 height 16
click at [629, 594] on circle at bounding box center [677, 593] width 1 height 1
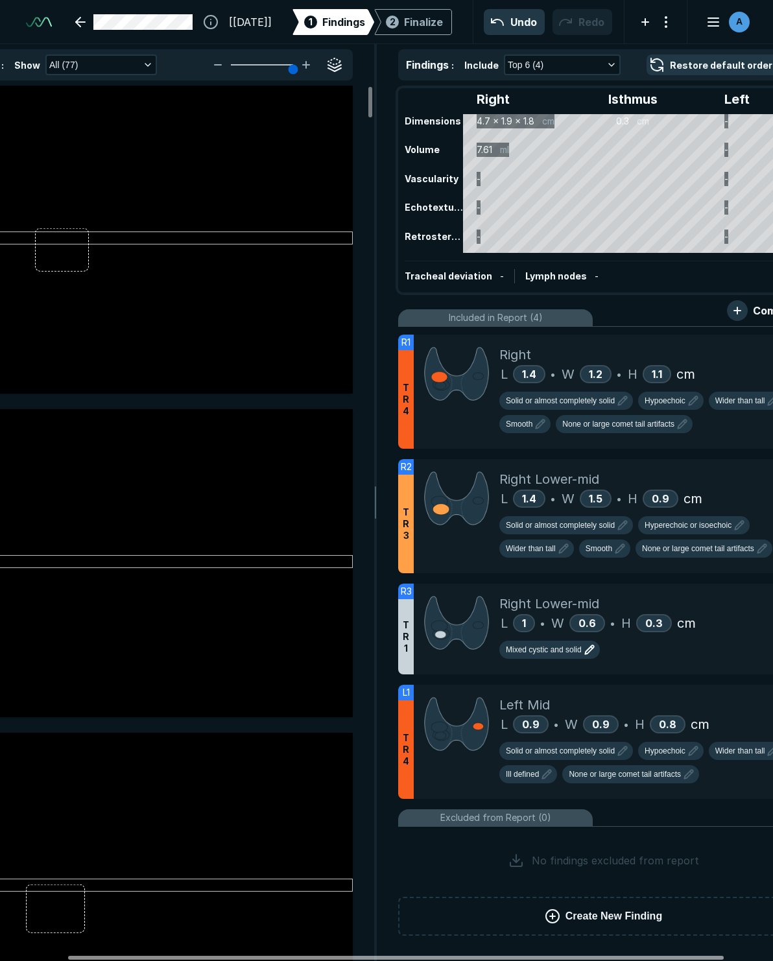
scroll to position [0, 53]
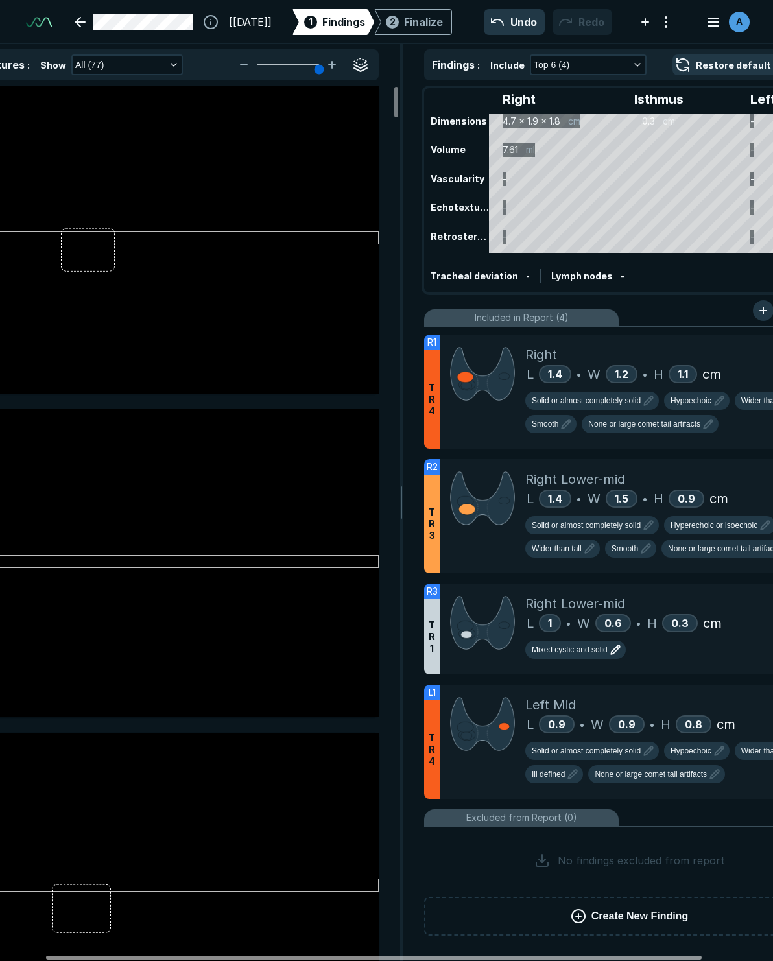
drag, startPoint x: 401, startPoint y: 959, endPoint x: 446, endPoint y: 938, distance: 49.6
click at [446, 956] on div at bounding box center [374, 958] width 656 height 4
click at [629, 643] on div "Mixed cystic and solid" at bounding box center [674, 652] width 299 height 23
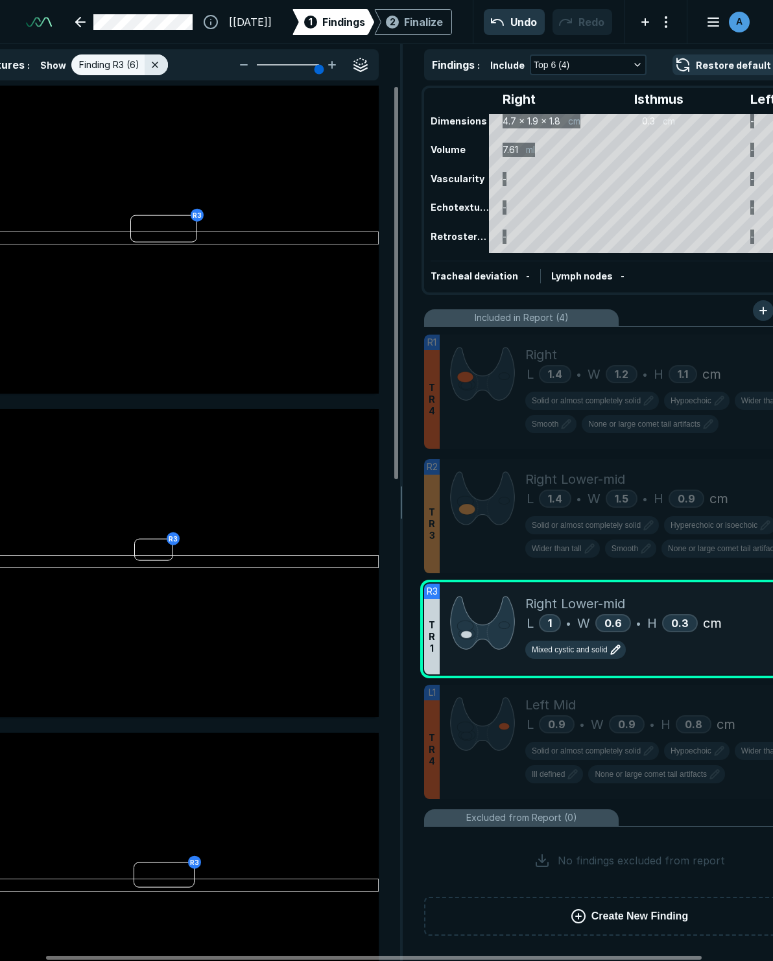
scroll to position [5466, 3494]
click at [153, 548] on div "R3 Assign to: Finding R1 Finding R2 Finding R3 Finding L1 Unassign" at bounding box center [173, 563] width 411 height 308
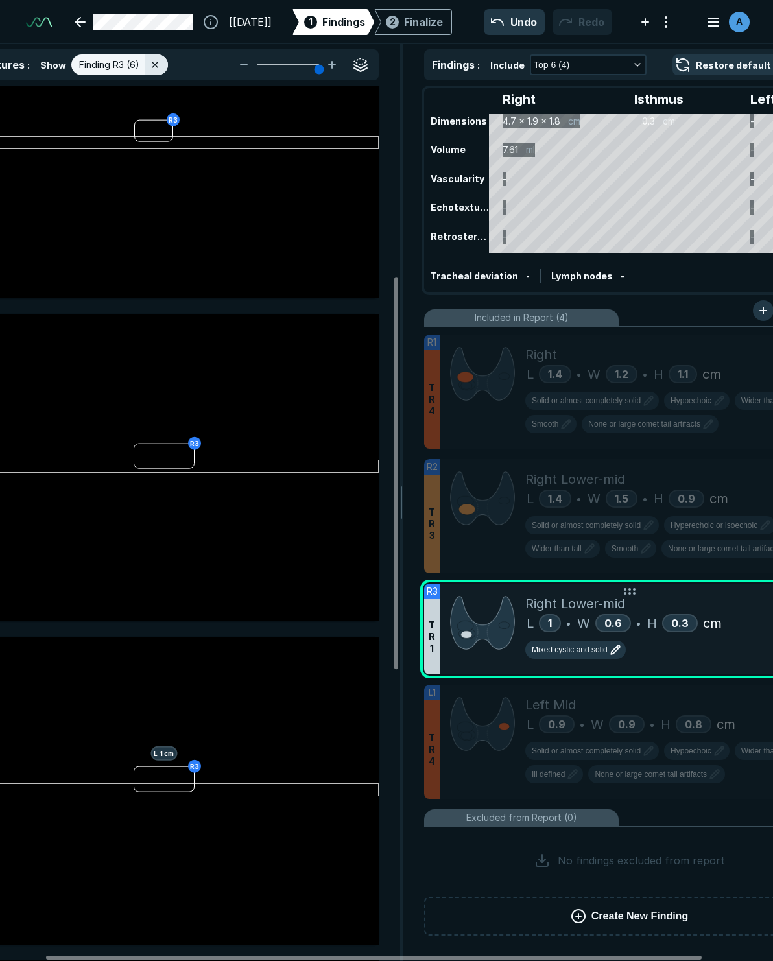
scroll to position [437, 0]
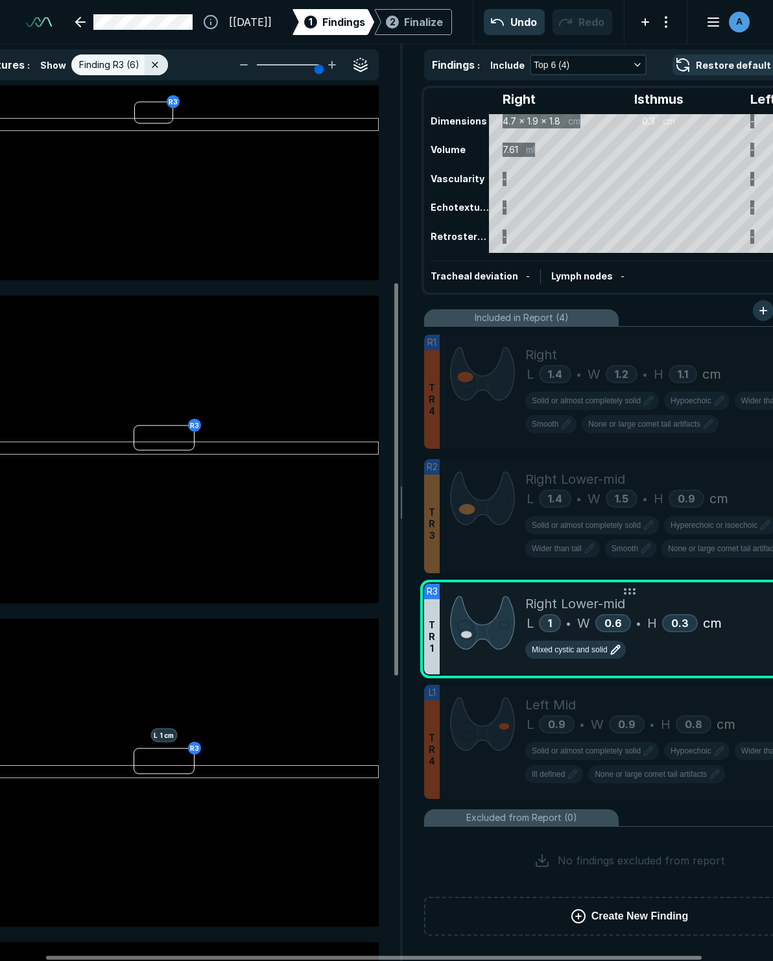
click at [433, 640] on span "T R 1" at bounding box center [432, 636] width 6 height 35
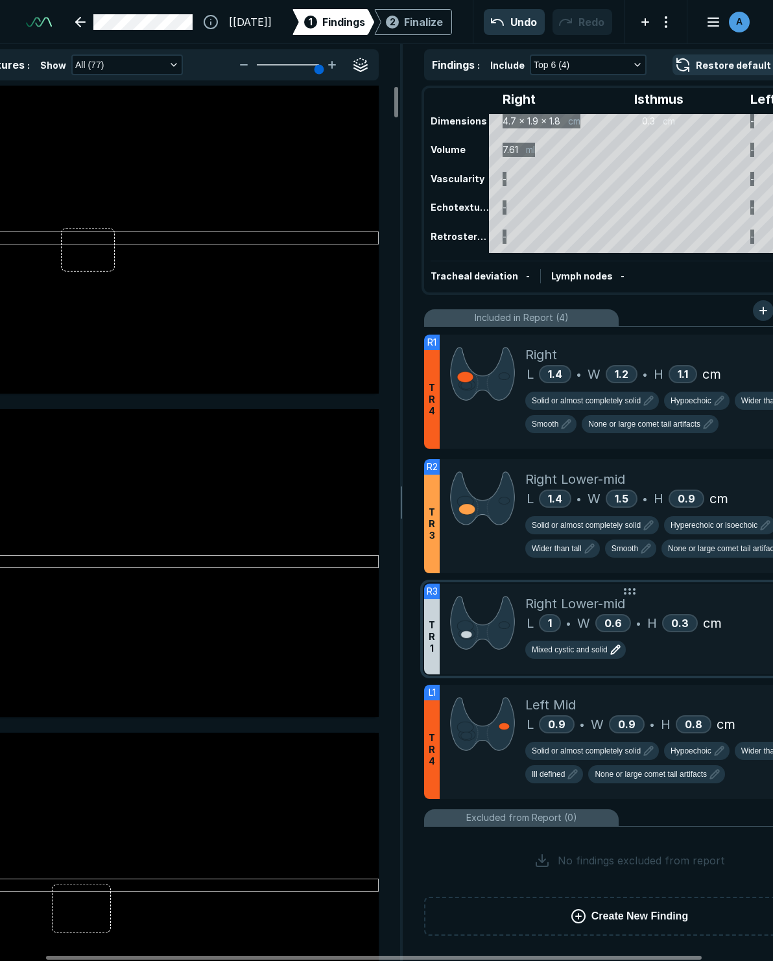
scroll to position [5466, 3494]
drag, startPoint x: 590, startPoint y: 607, endPoint x: 515, endPoint y: 610, distance: 75.3
click at [515, 610] on div at bounding box center [483, 629] width 86 height 91
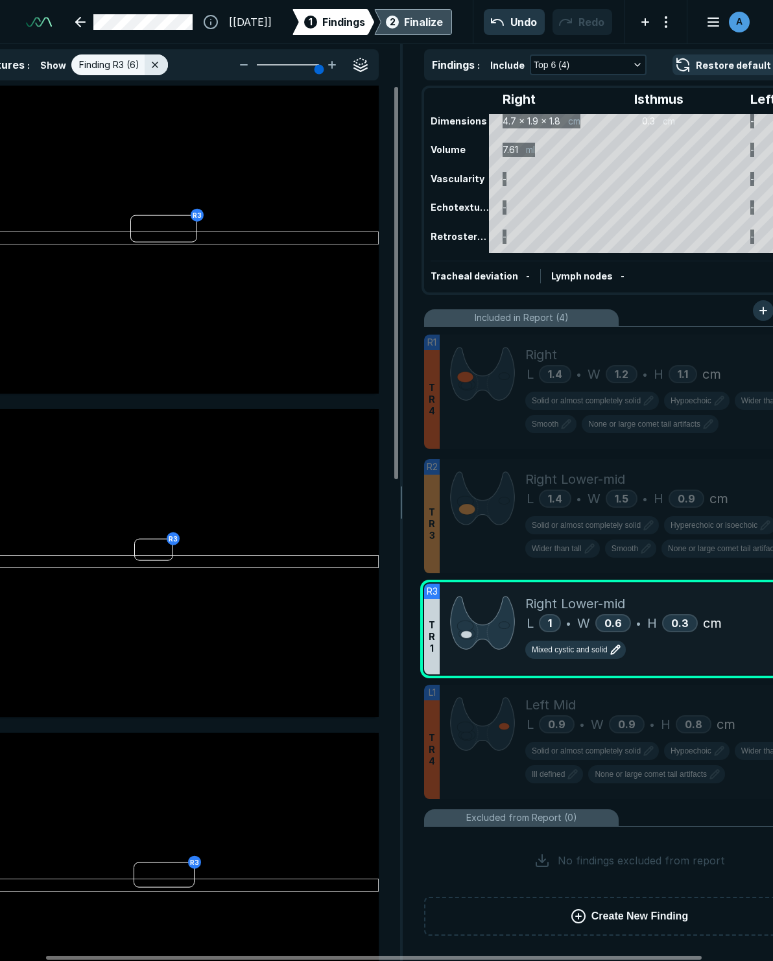
click at [408, 21] on div "Finalize" at bounding box center [423, 22] width 39 height 16
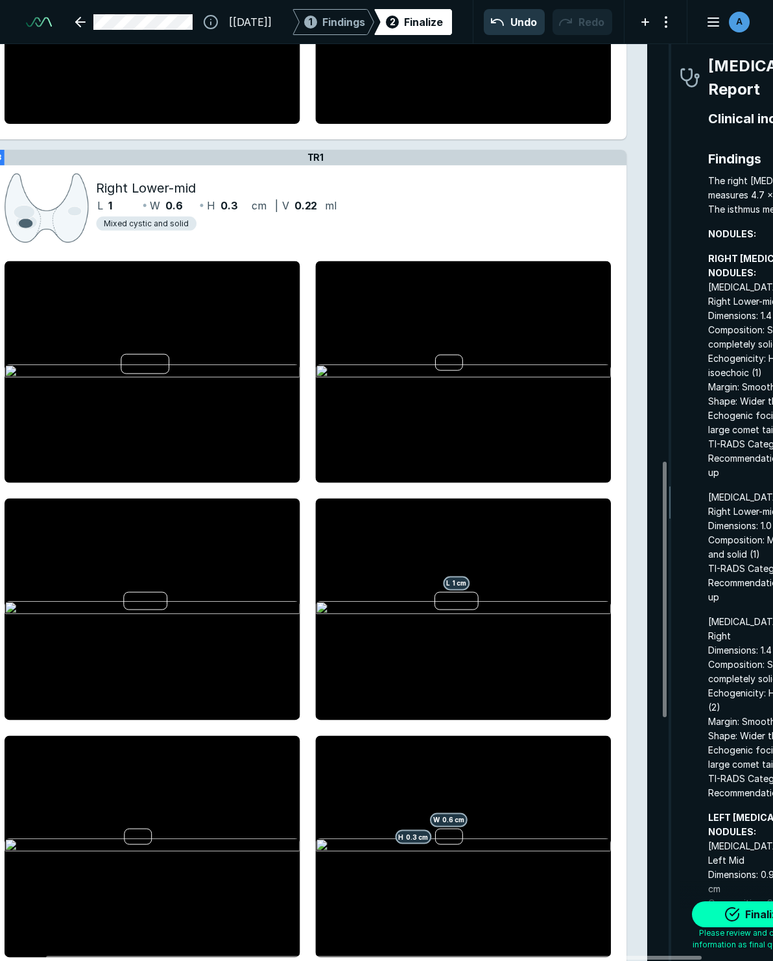
scroll to position [1557, 0]
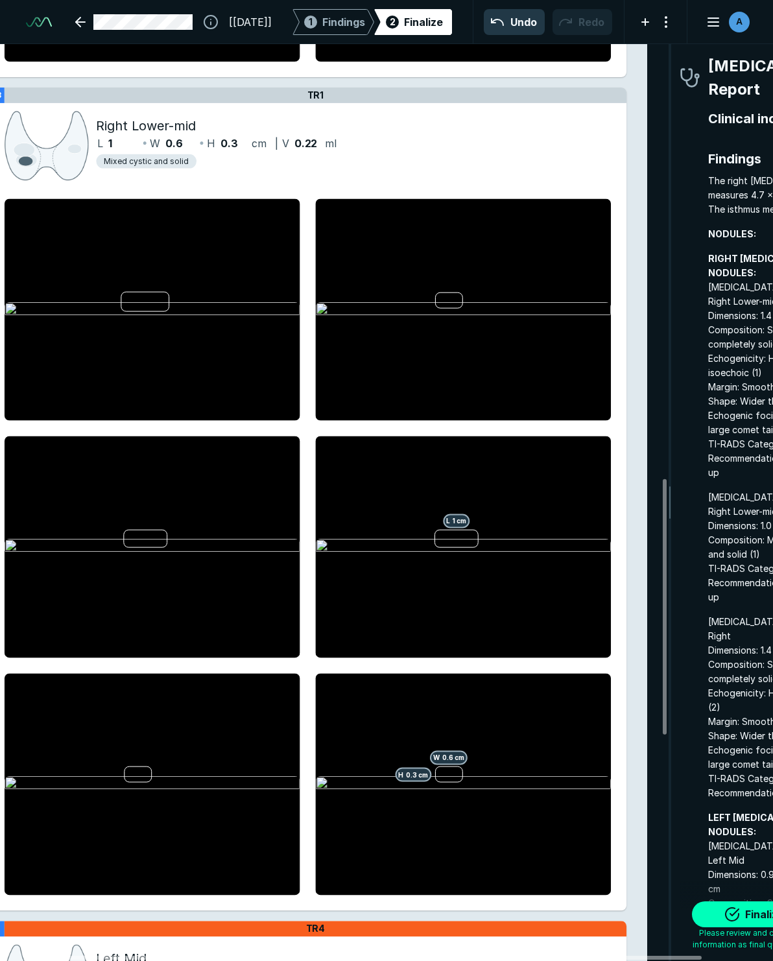
click at [158, 162] on span "Mixed cystic and solid" at bounding box center [146, 162] width 85 height 12
click at [340, 133] on div "Right Lower-mid" at bounding box center [349, 125] width 507 height 19
click at [629, 507] on div at bounding box center [665, 607] width 4 height 256
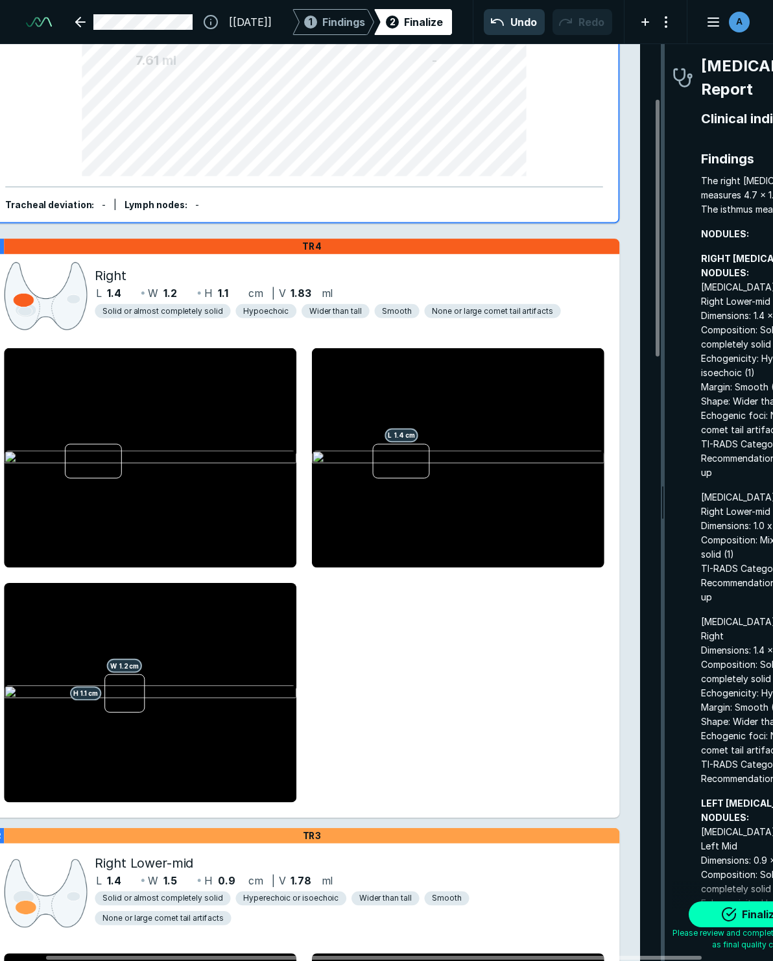
scroll to position [5720, 3001]
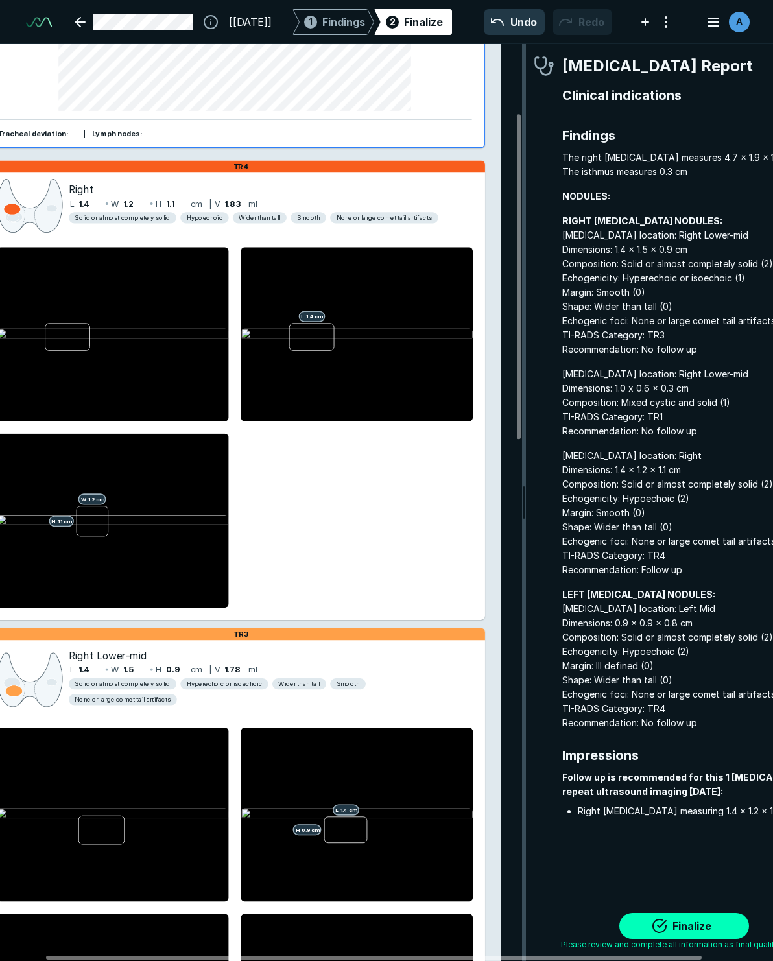
drag, startPoint x: 669, startPoint y: 460, endPoint x: 524, endPoint y: 466, distance: 144.8
drag, startPoint x: 642, startPoint y: 254, endPoint x: 605, endPoint y: 221, distance: 50.0
click at [605, 221] on strong "RIGHT LOBE NODULES:" at bounding box center [642, 220] width 160 height 11
click at [401, 29] on div "2 Finalize" at bounding box center [413, 22] width 60 height 26
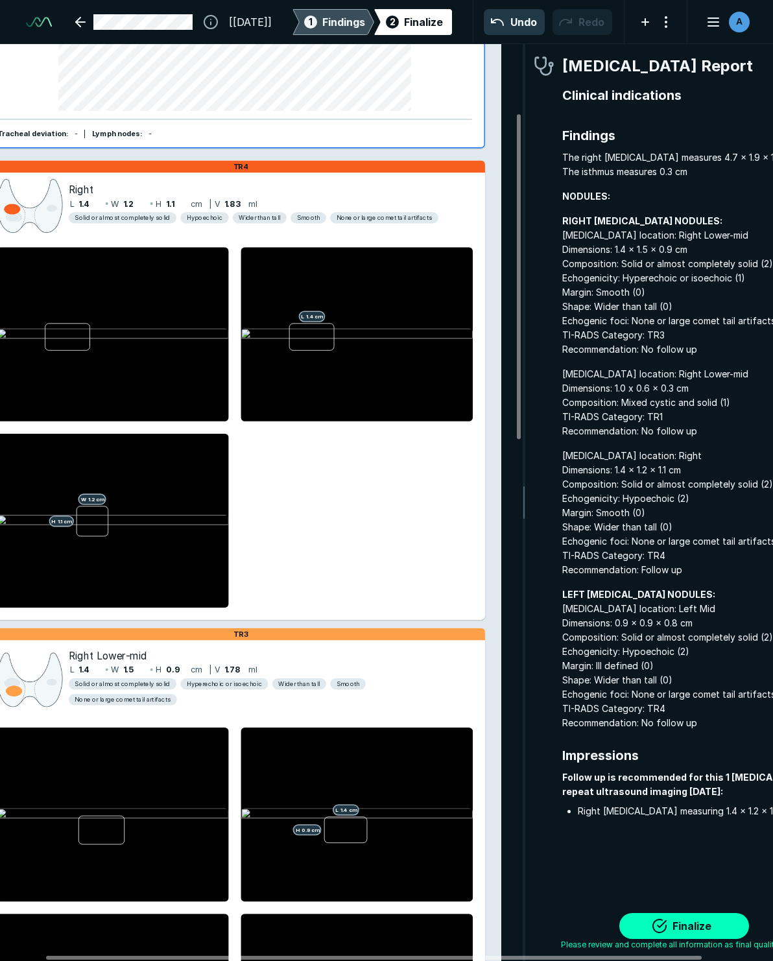
click at [341, 18] on span "Findings" at bounding box center [343, 22] width 43 height 16
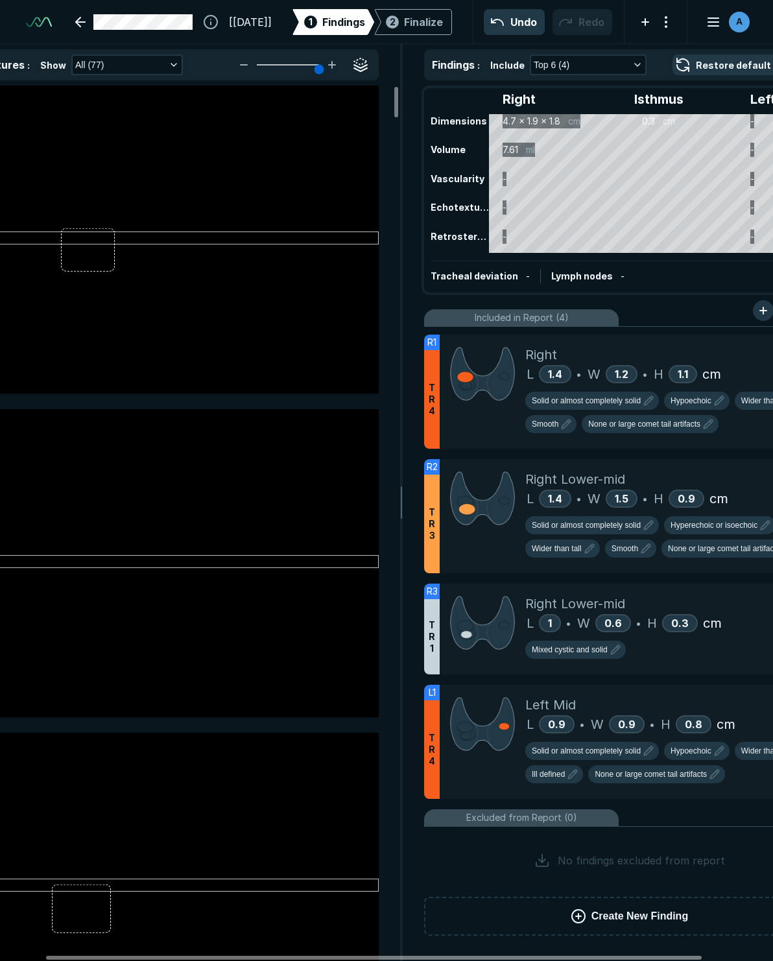
scroll to position [5466, 3494]
click at [435, 411] on span "T R 4" at bounding box center [432, 399] width 6 height 35
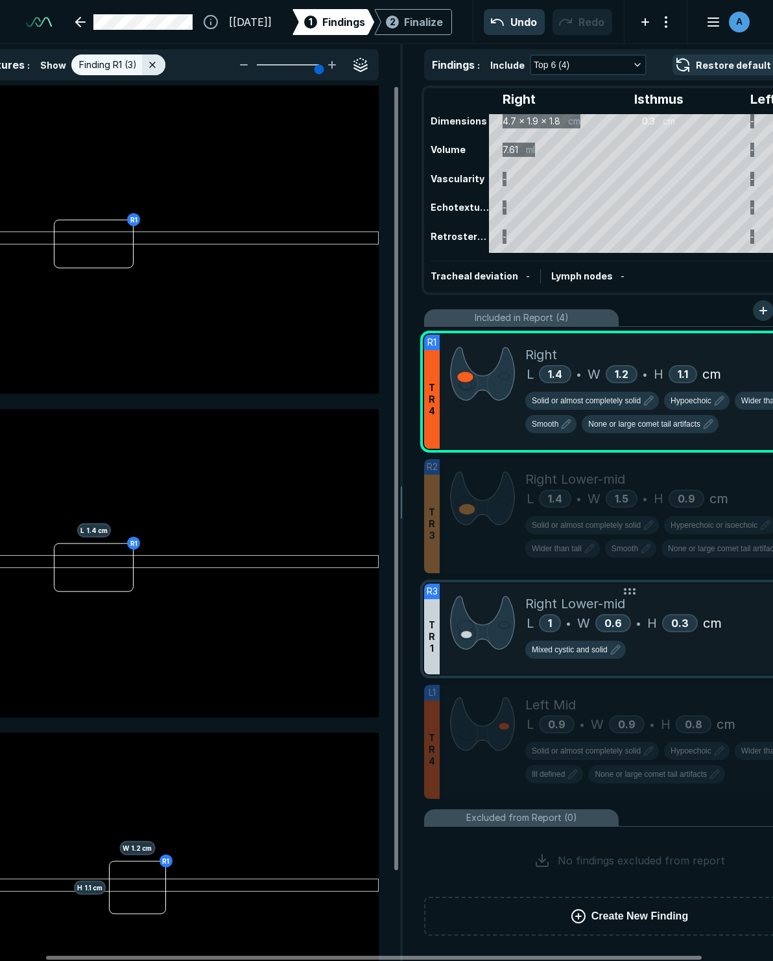
click at [629, 664] on div "Mixed cystic and solid" at bounding box center [674, 652] width 299 height 23
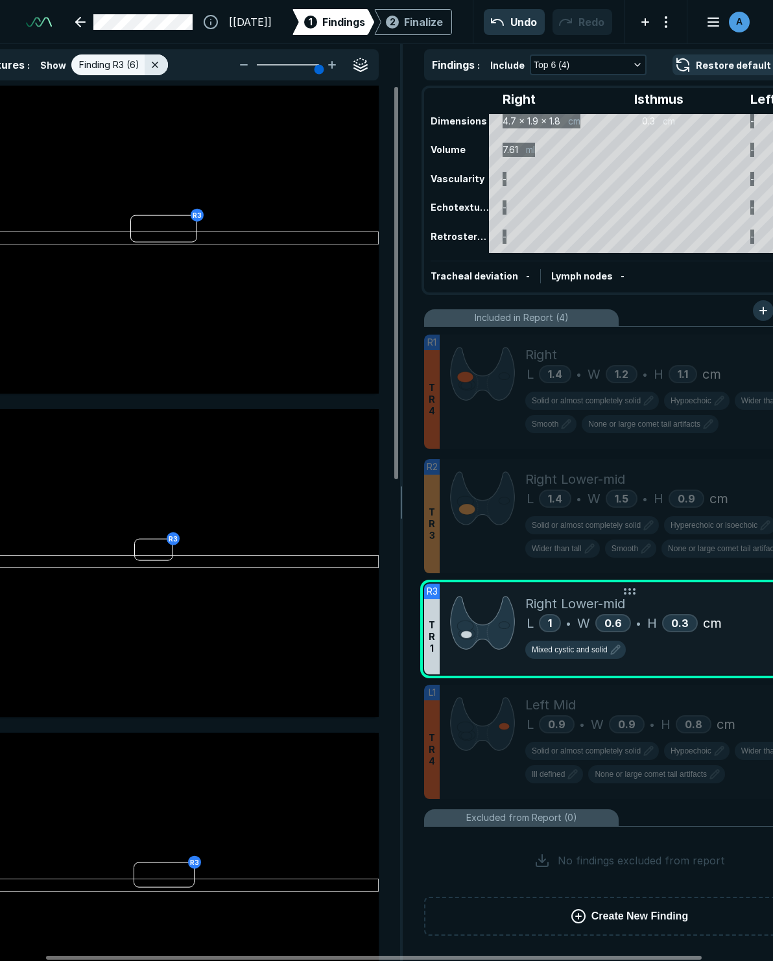
click at [434, 640] on span "T R 1" at bounding box center [432, 636] width 6 height 35
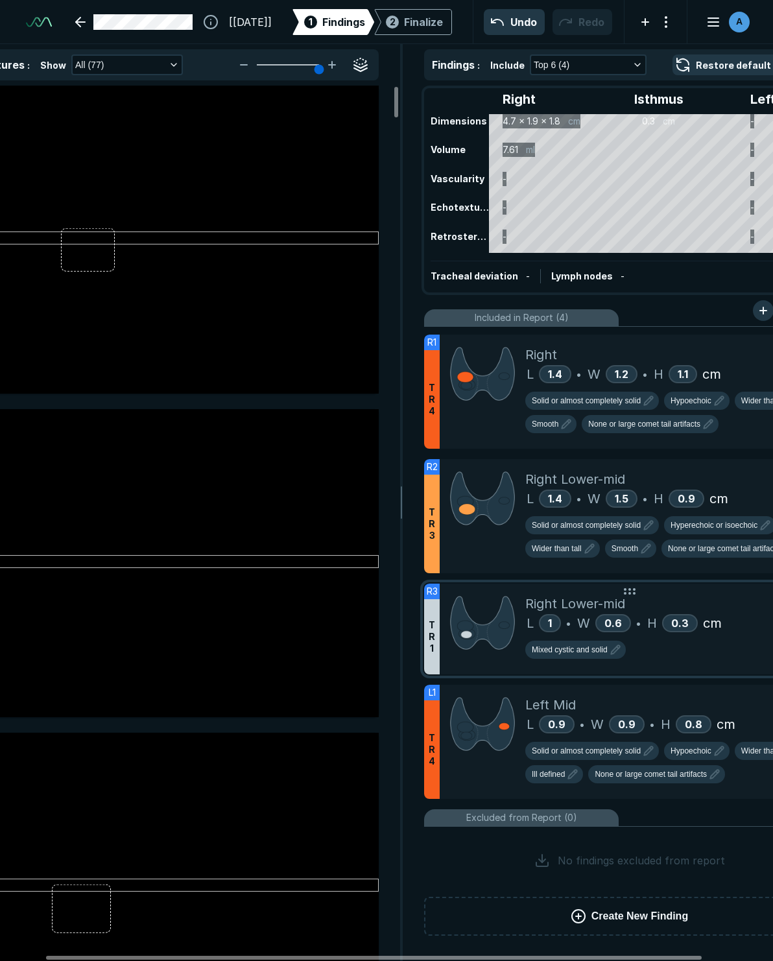
drag, startPoint x: 434, startPoint y: 640, endPoint x: 435, endPoint y: 615, distance: 24.7
click at [435, 615] on div "T R 1" at bounding box center [432, 636] width 16 height 75
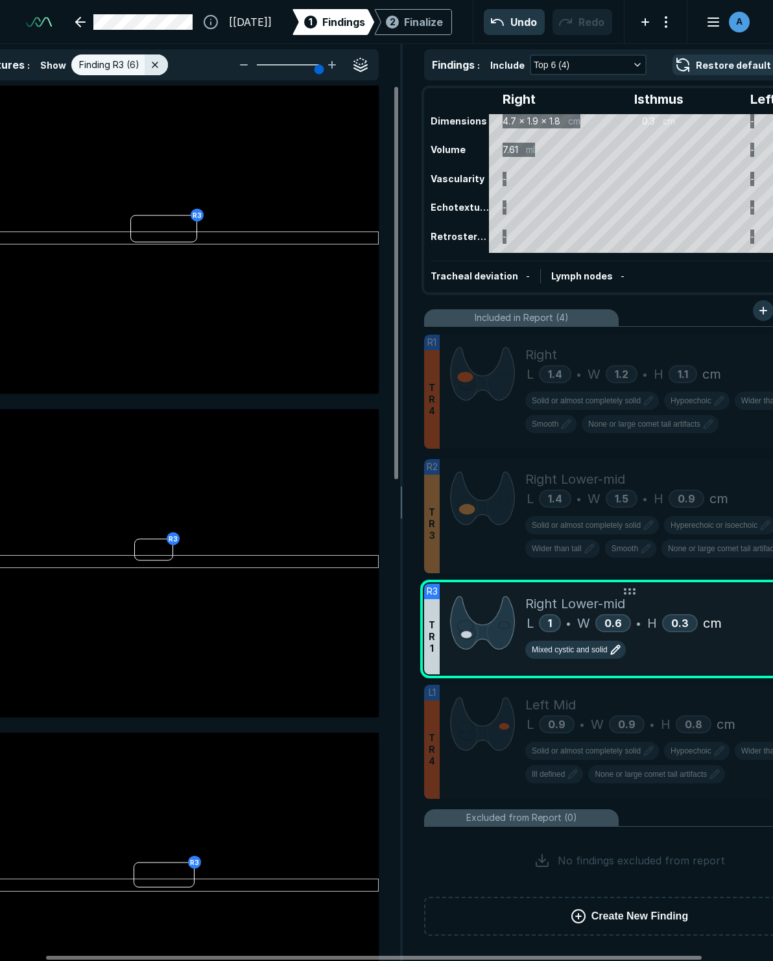
click at [605, 652] on span "Mixed cystic and solid" at bounding box center [570, 650] width 76 height 12
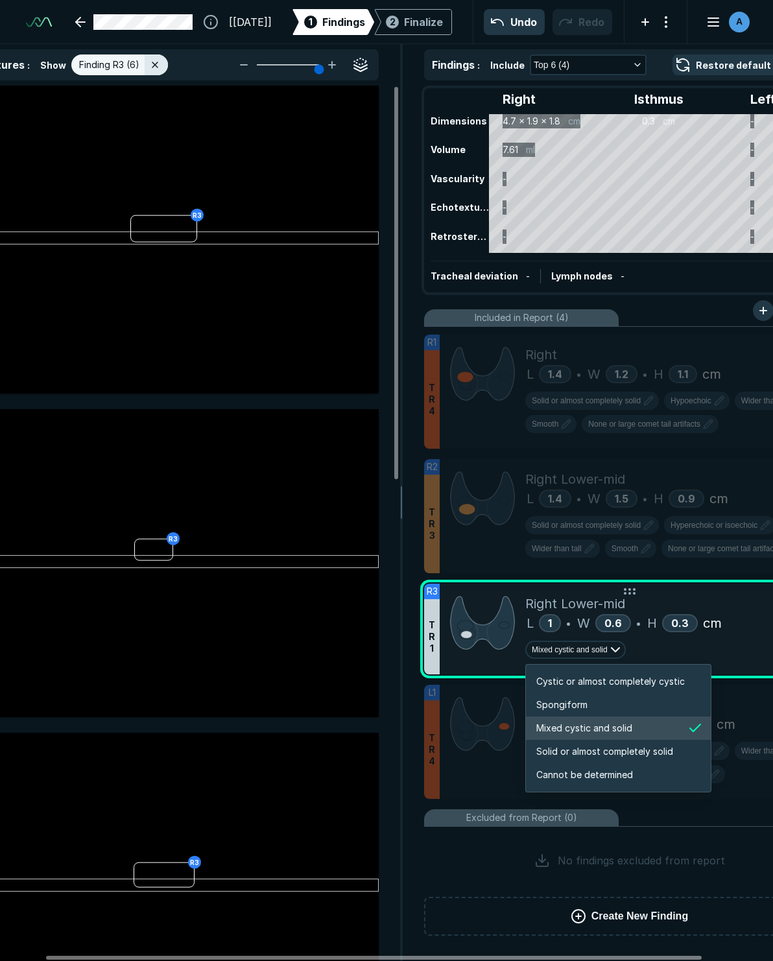
scroll to position [2165, 2492]
click at [578, 722] on span "Mixed cystic and solid" at bounding box center [584, 728] width 96 height 14
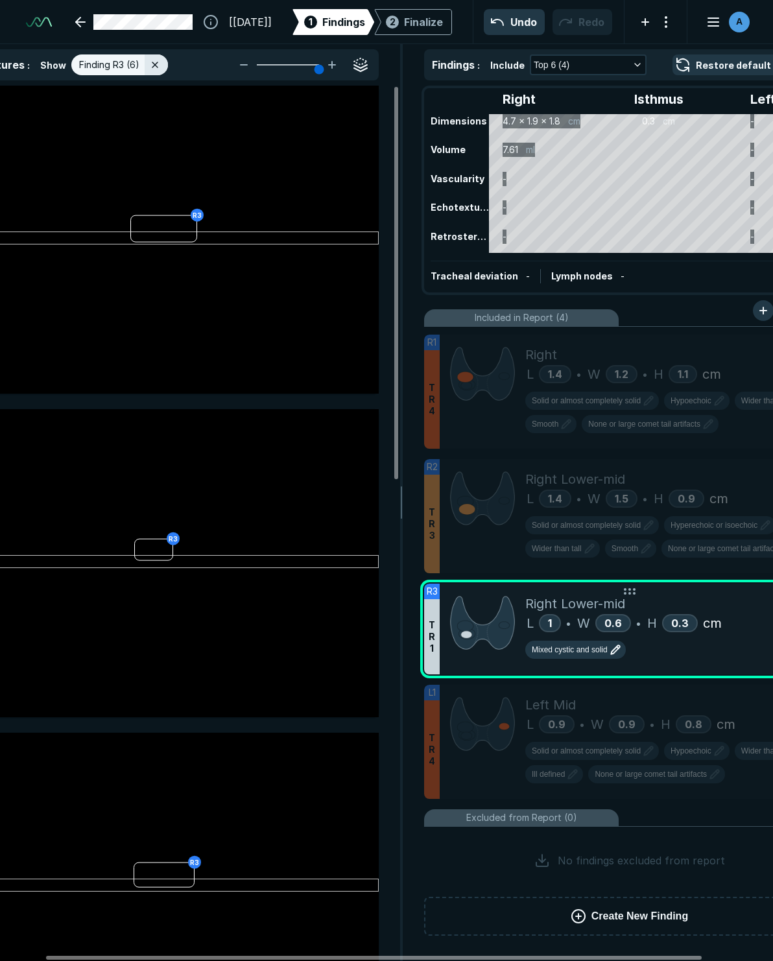
click at [577, 656] on button "Mixed cystic and solid" at bounding box center [575, 650] width 101 height 18
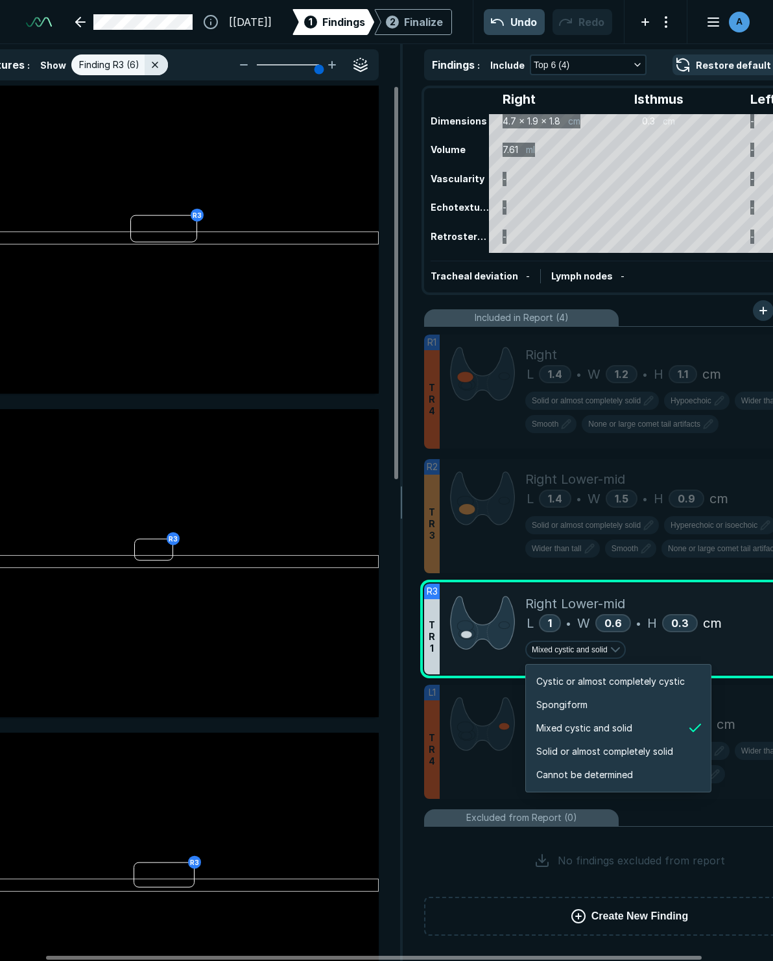
click at [538, 17] on button "Undo" at bounding box center [514, 22] width 61 height 26
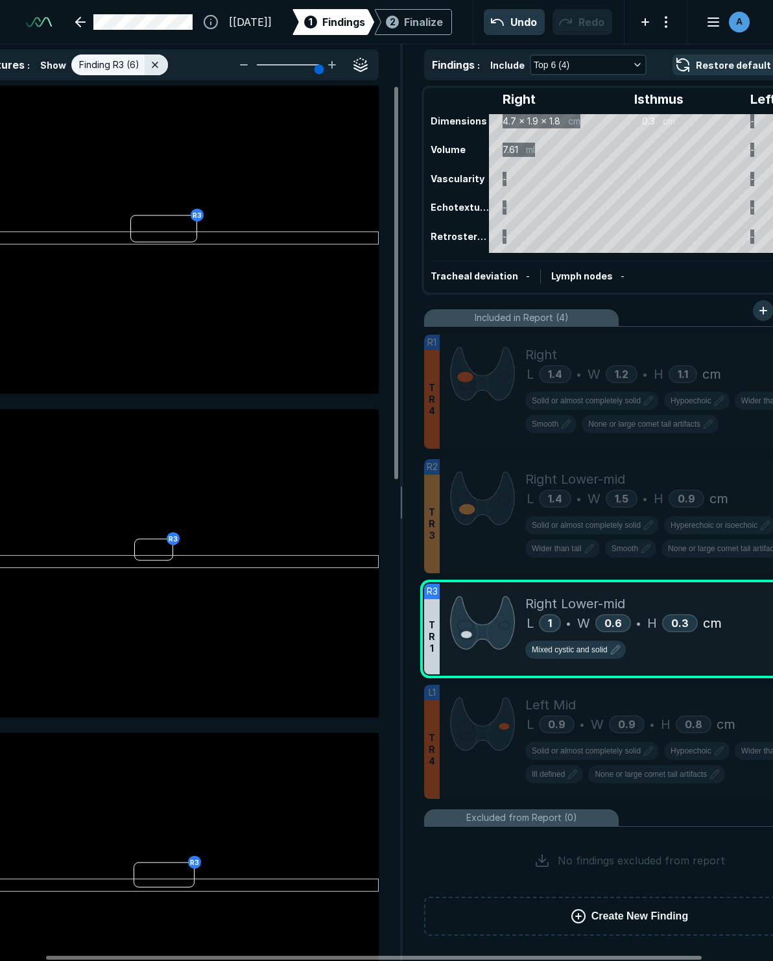
click at [509, 21] on button "Undo" at bounding box center [514, 22] width 61 height 26
click at [507, 24] on button "Undo" at bounding box center [514, 22] width 61 height 26
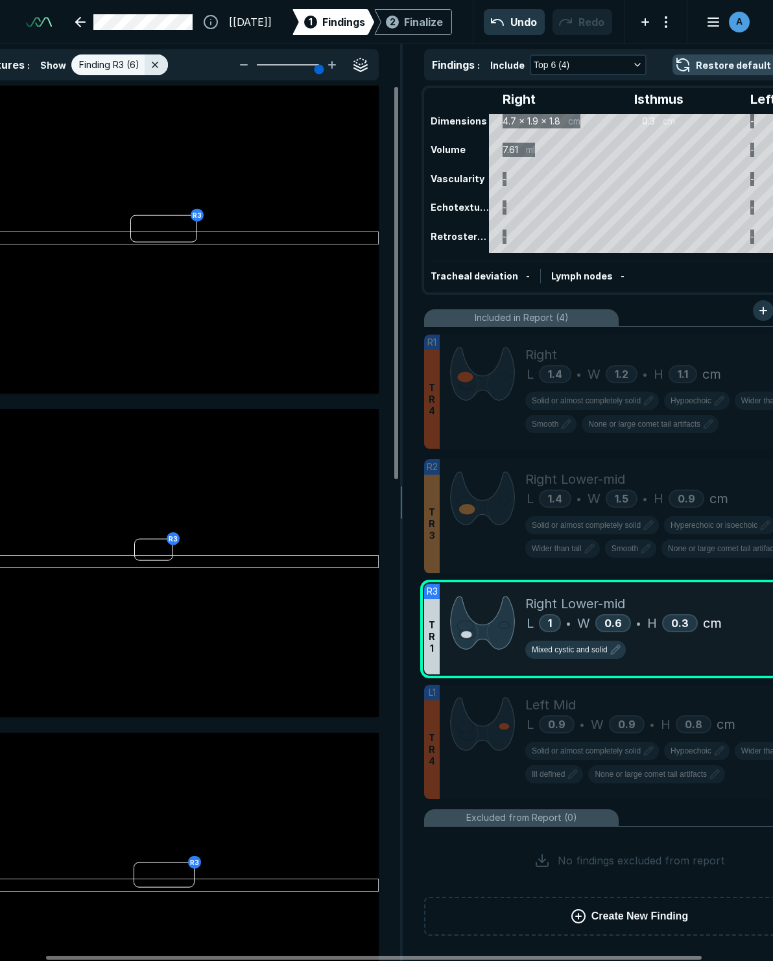
click at [629, 64] on button "Restore default order" at bounding box center [738, 64] width 131 height 21
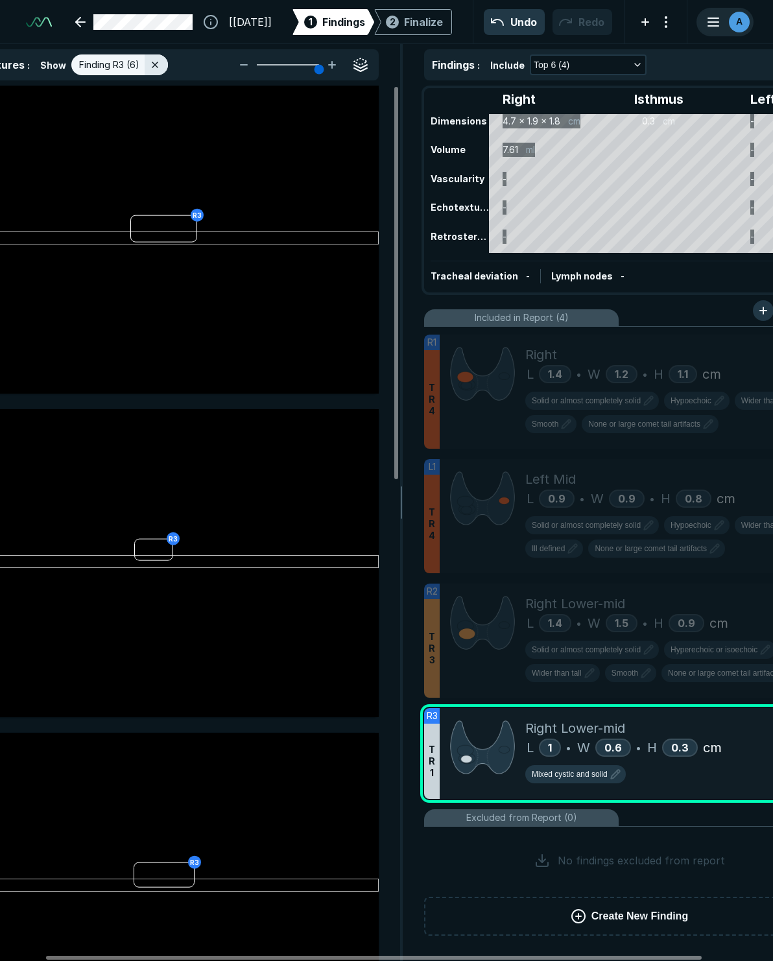
click at [629, 24] on span "A" at bounding box center [739, 22] width 6 height 14
click at [331, 27] on span "Findings" at bounding box center [343, 22] width 43 height 16
click at [346, 15] on span "Findings" at bounding box center [343, 22] width 43 height 16
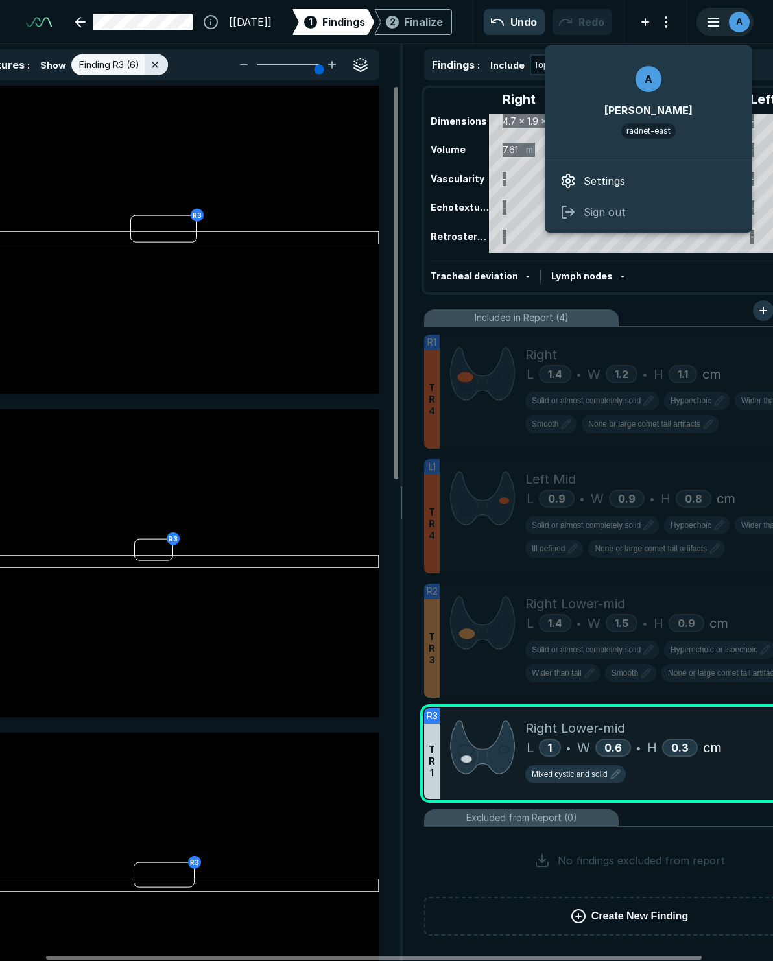
click at [629, 23] on div "A" at bounding box center [725, 22] width 54 height 26
click at [608, 215] on span "Sign out" at bounding box center [605, 212] width 42 height 16
